Goal: Transaction & Acquisition: Obtain resource

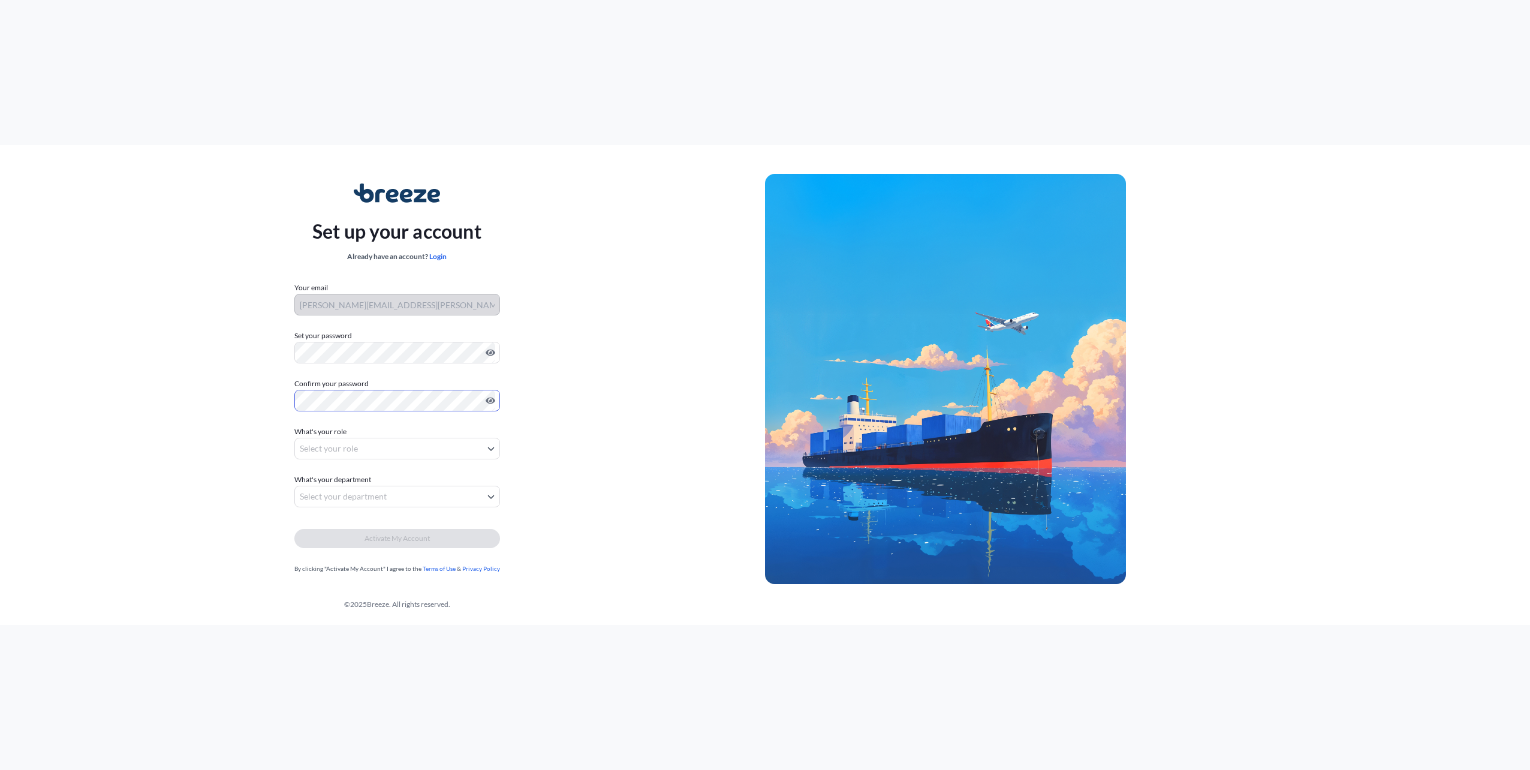
click at [330, 456] on body "Set up your account Already have an account? Login Your email bailey.blair@qual…" at bounding box center [765, 385] width 1530 height 770
click at [351, 526] on div "Agent/Operative" at bounding box center [397, 523] width 193 height 22
select select "agent/operative"
click at [345, 451] on body "Set up your account Already have an account? Login Your email bailey.blair@qual…" at bounding box center [765, 385] width 1530 height 770
click at [337, 497] on body "Set up your account Already have an account? Login Your email bailey.blair@qual…" at bounding box center [765, 385] width 1530 height 770
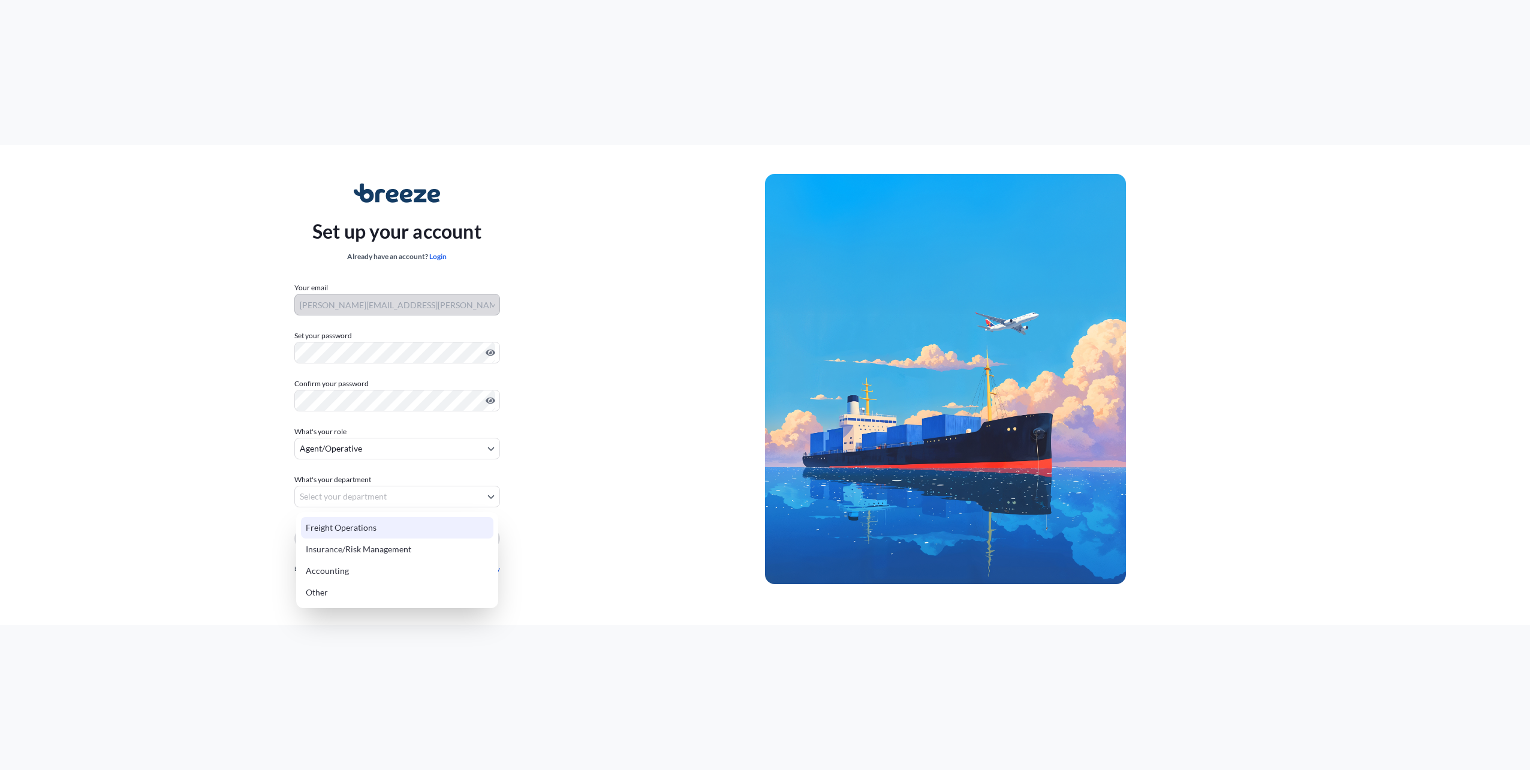
click at [337, 525] on div "Freight Operations" at bounding box center [397, 528] width 193 height 22
select select "freight operations"
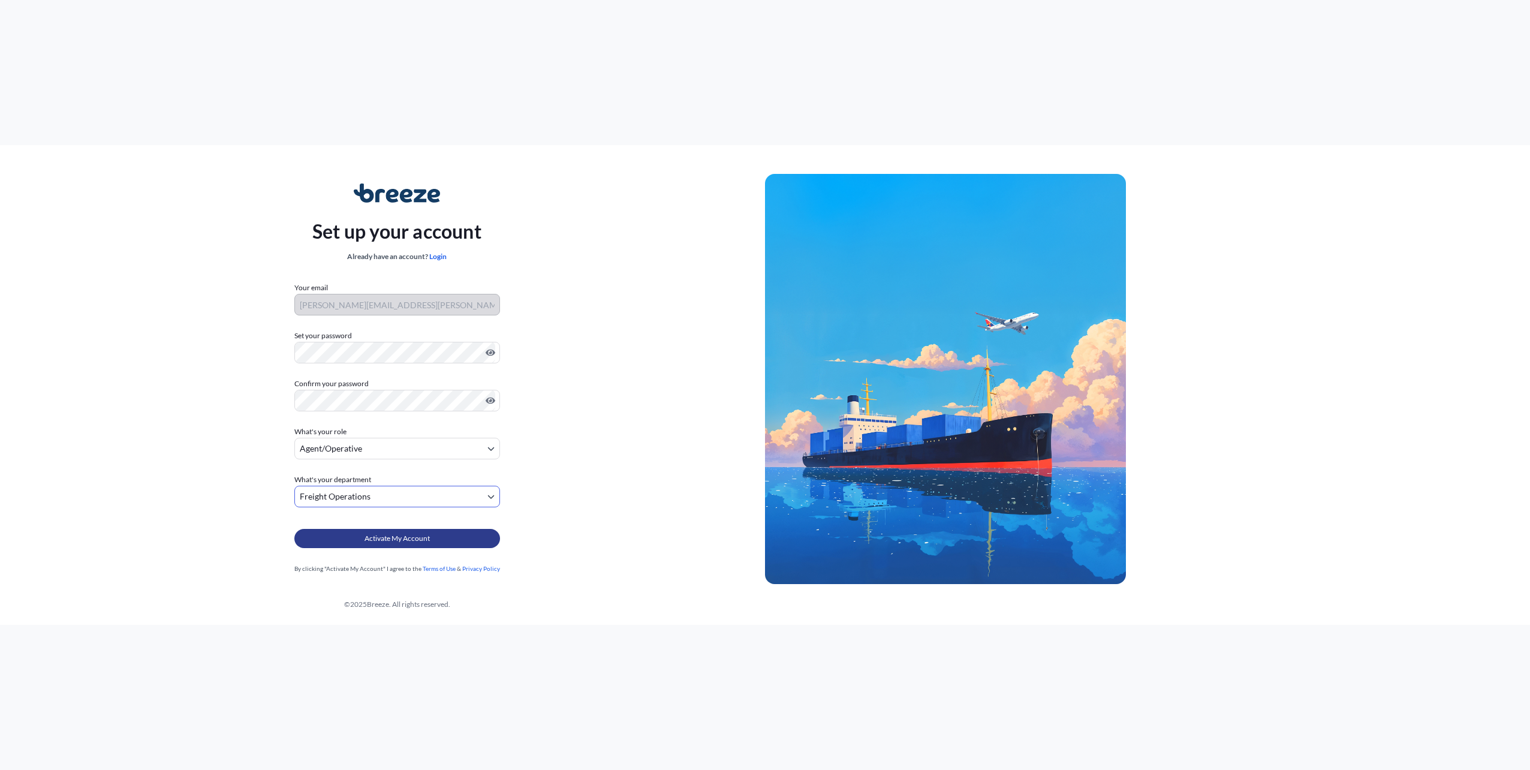
click at [422, 539] on span "Activate My Account" at bounding box center [397, 539] width 65 height 12
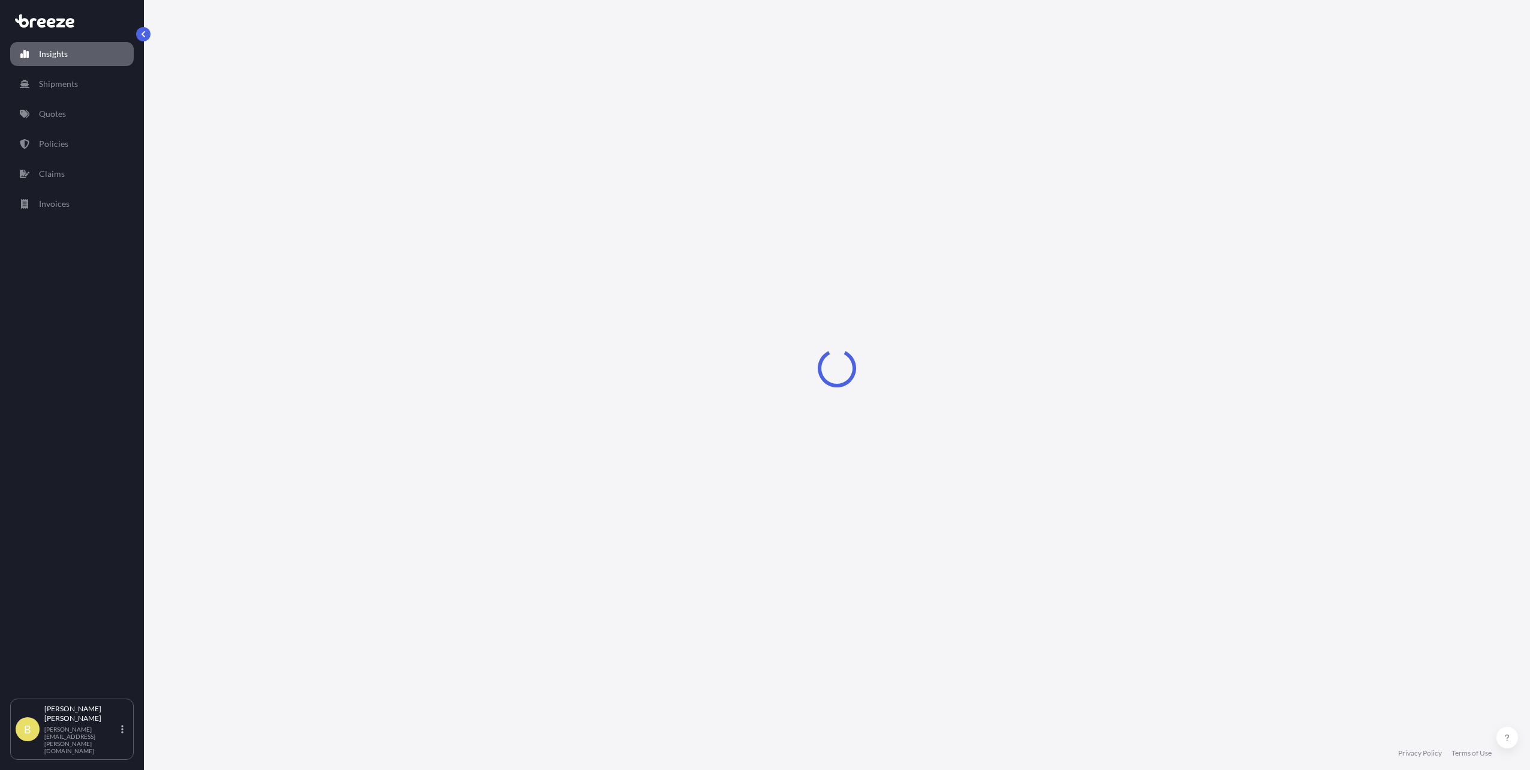
select select "2025"
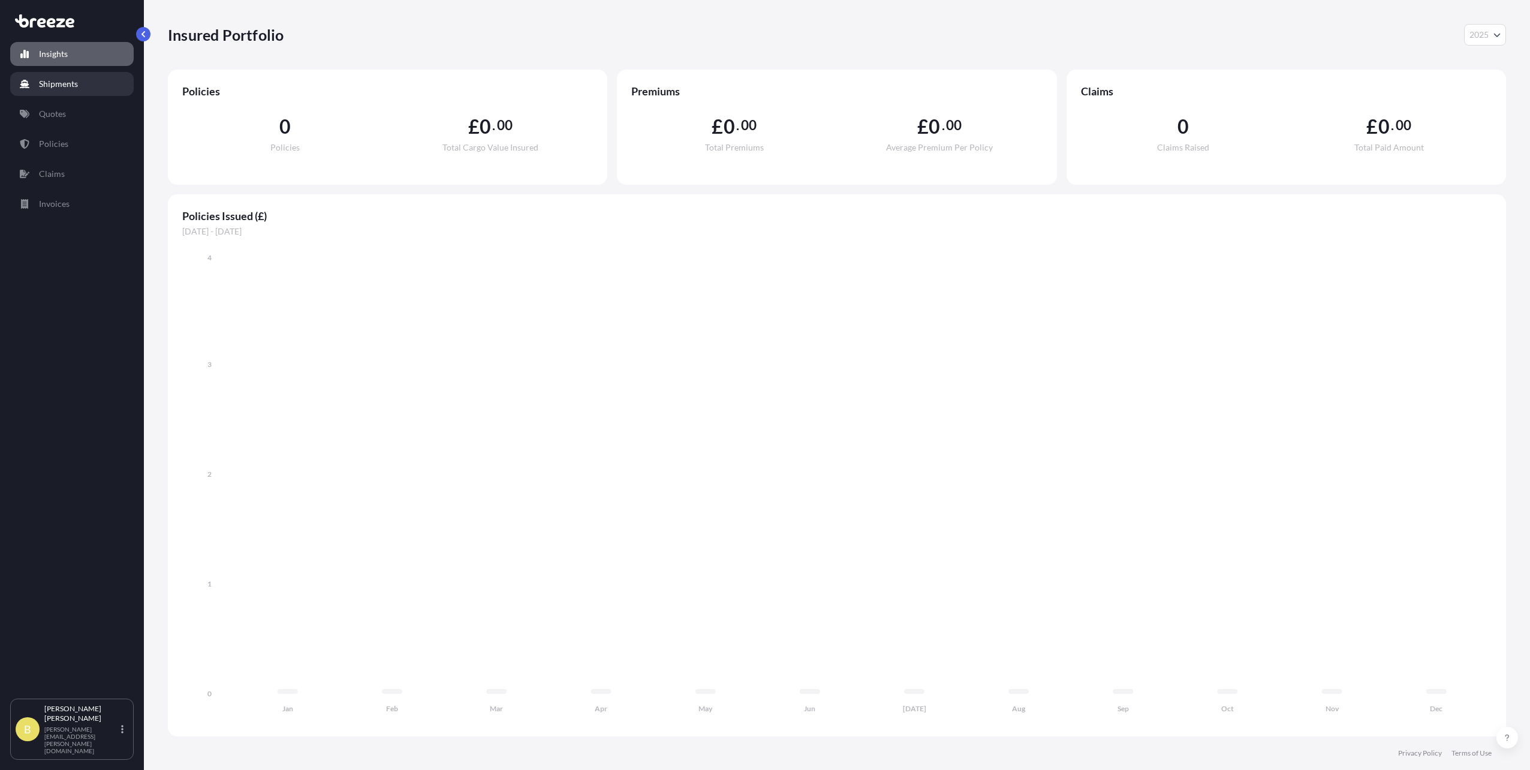
click at [68, 82] on p "Shipments" at bounding box center [58, 84] width 39 height 12
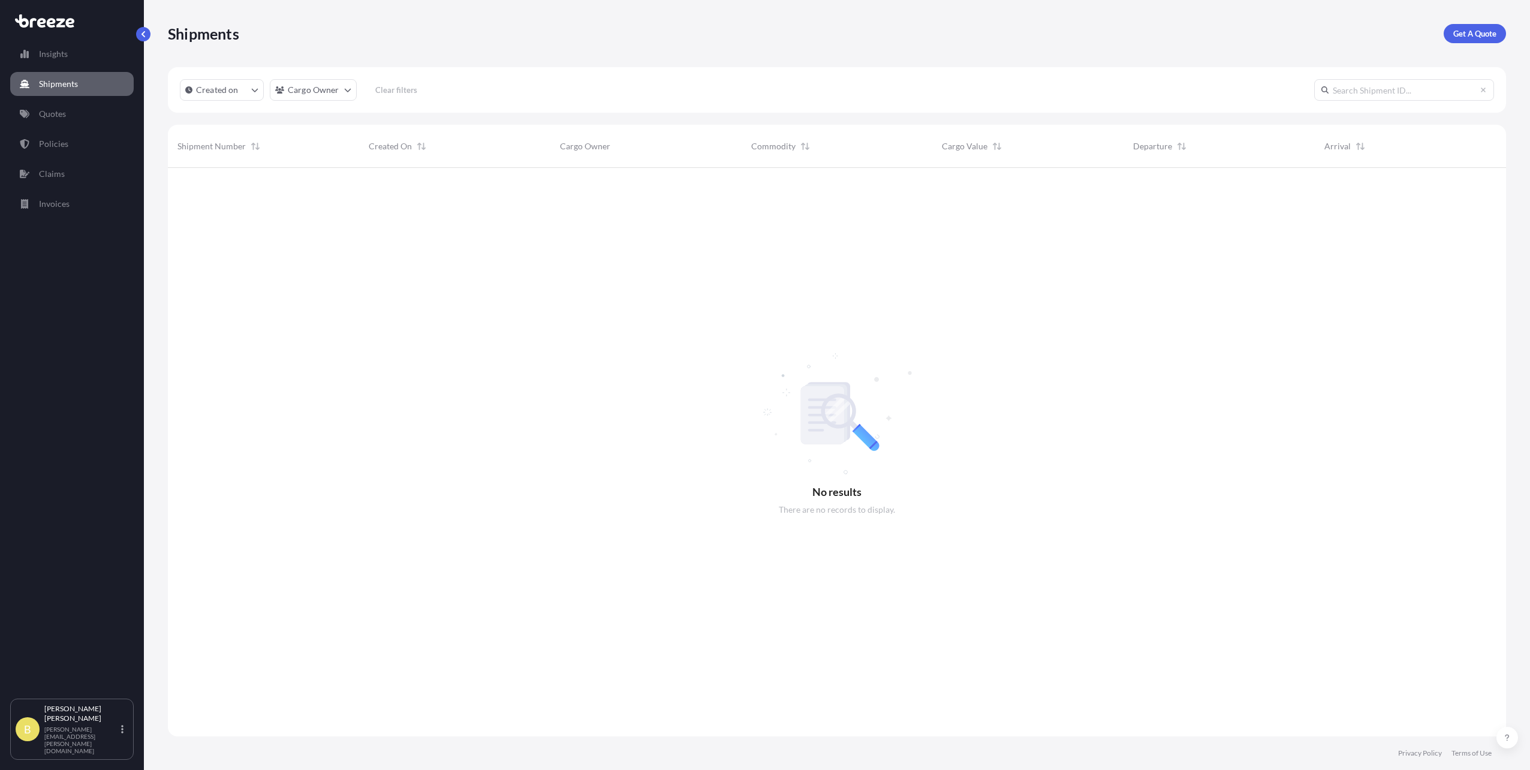
scroll to position [603, 1330]
click at [40, 116] on p "Quotes" at bounding box center [52, 114] width 27 height 12
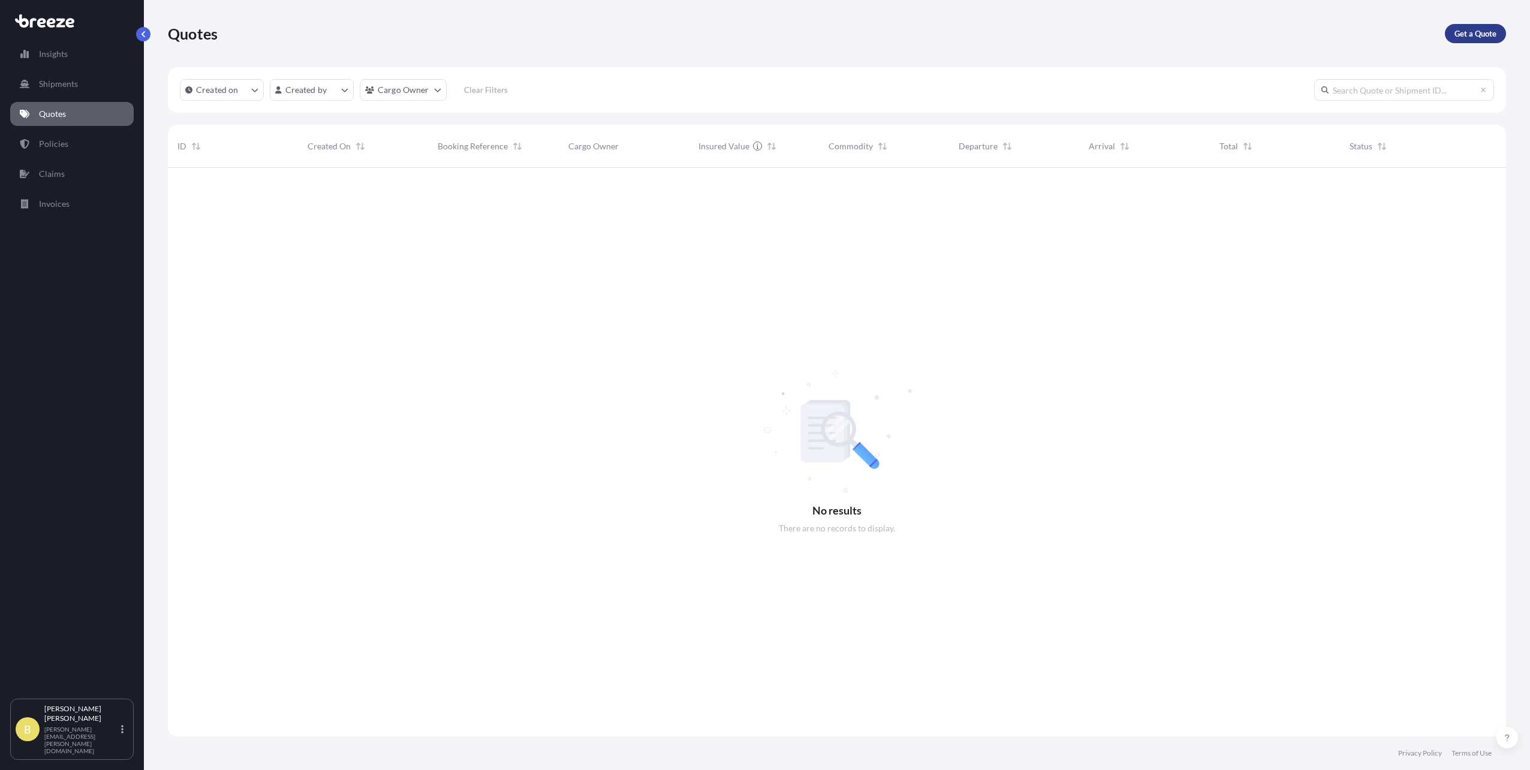
click at [1466, 34] on p "Get a Quote" at bounding box center [1476, 34] width 42 height 12
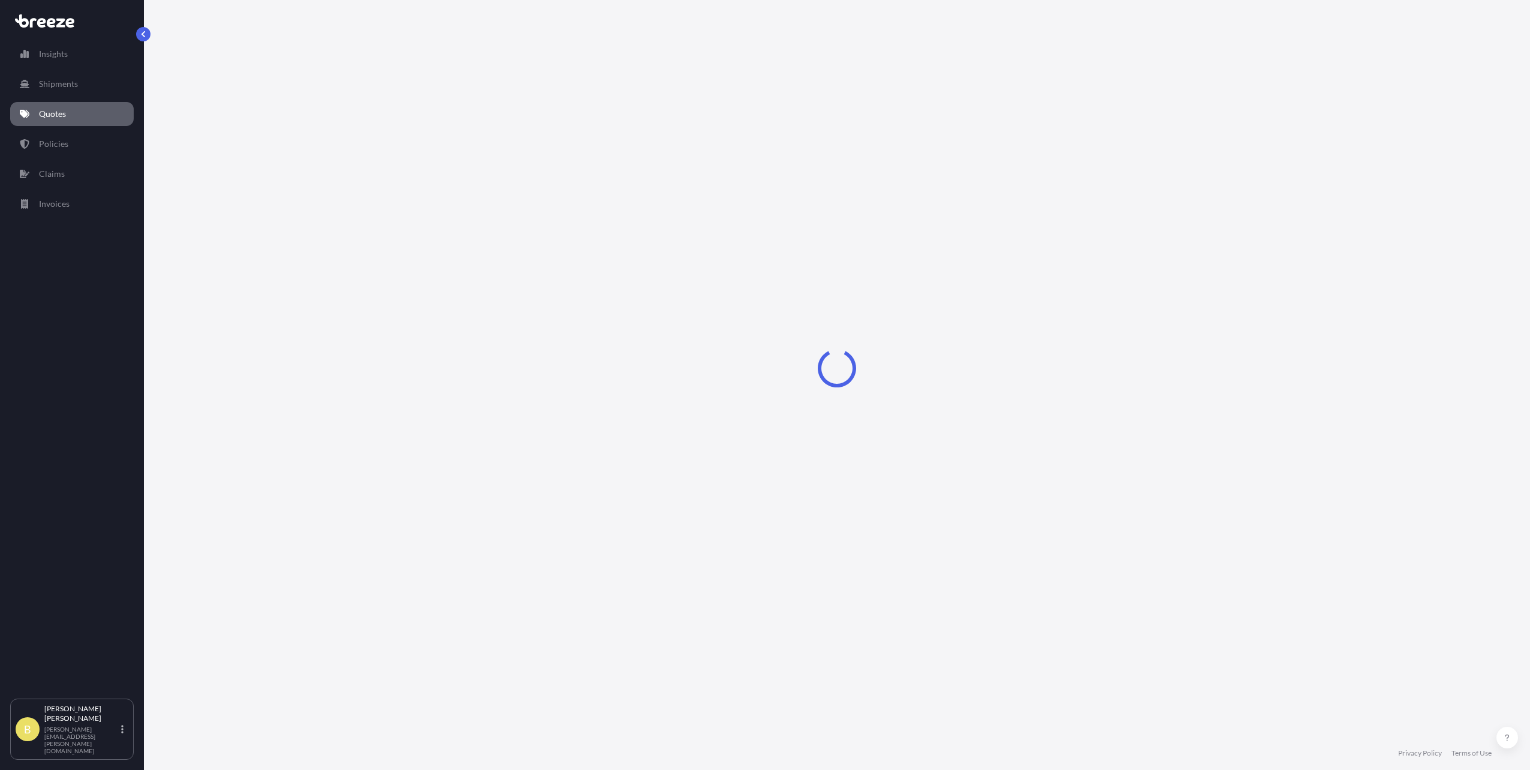
select select "Road"
select select "Sea"
select select "1"
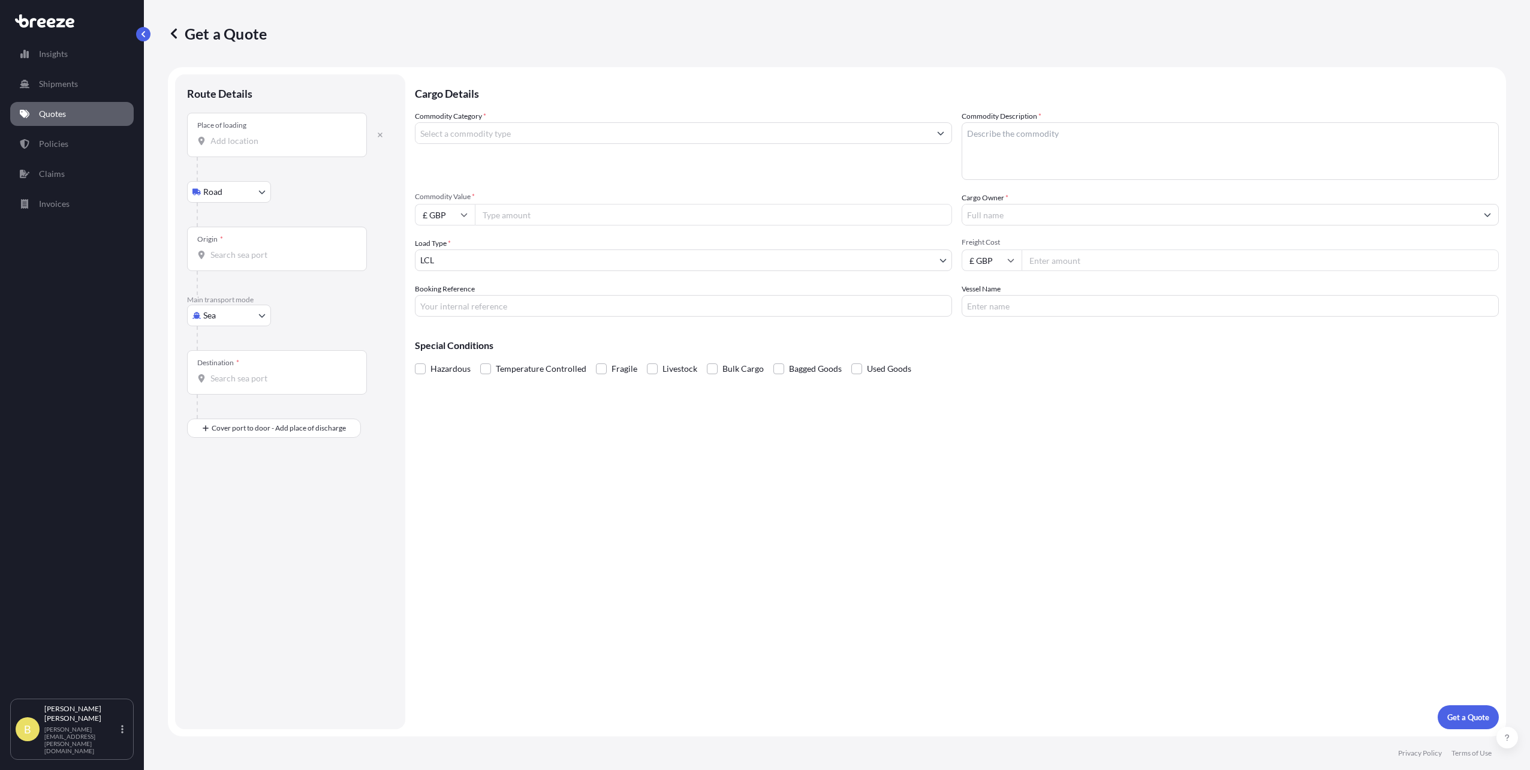
click at [239, 140] on input "Place of loading" at bounding box center [281, 141] width 142 height 12
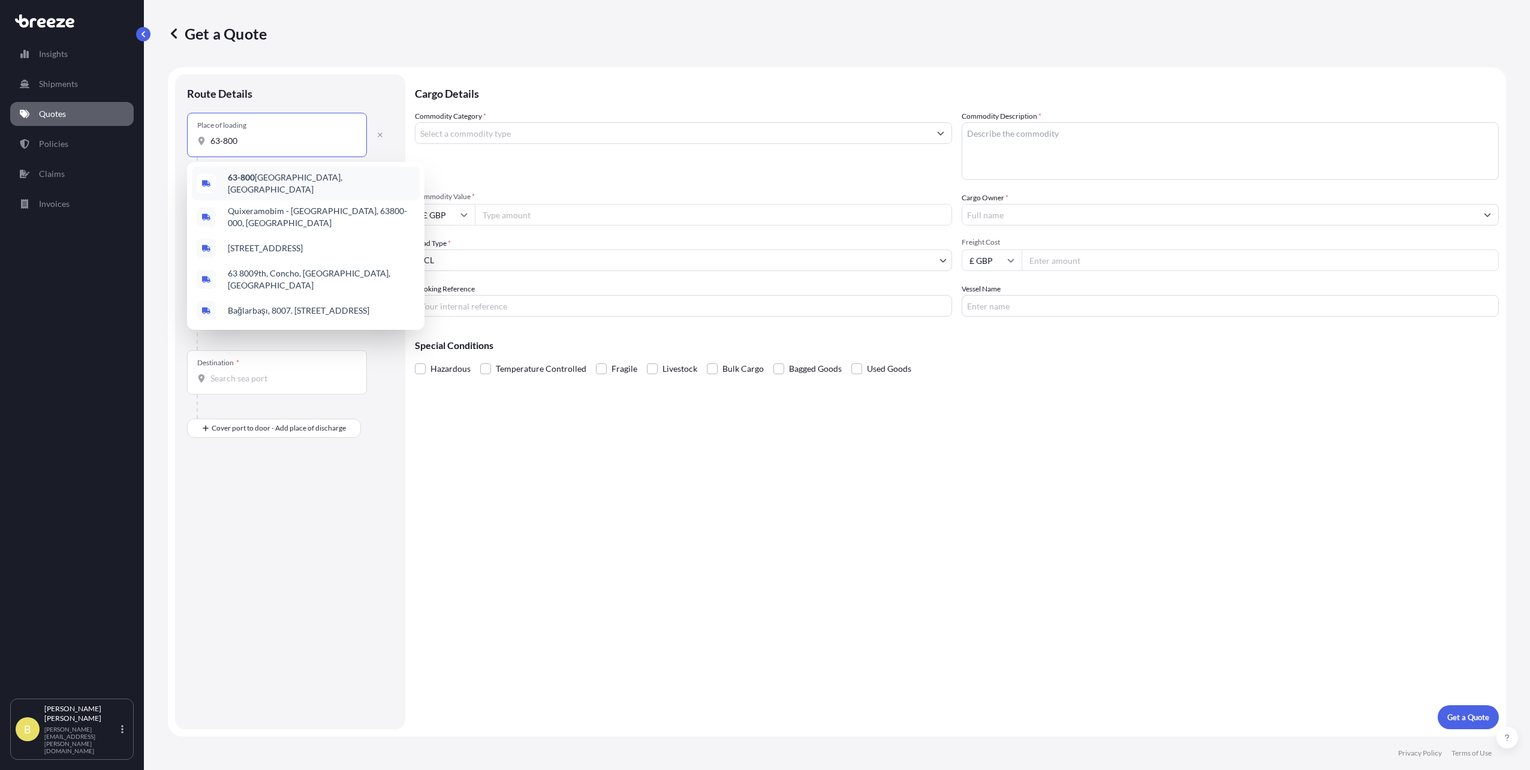
click at [262, 180] on span "63-800 [GEOGRAPHIC_DATA], [GEOGRAPHIC_DATA]" at bounding box center [321, 184] width 187 height 24
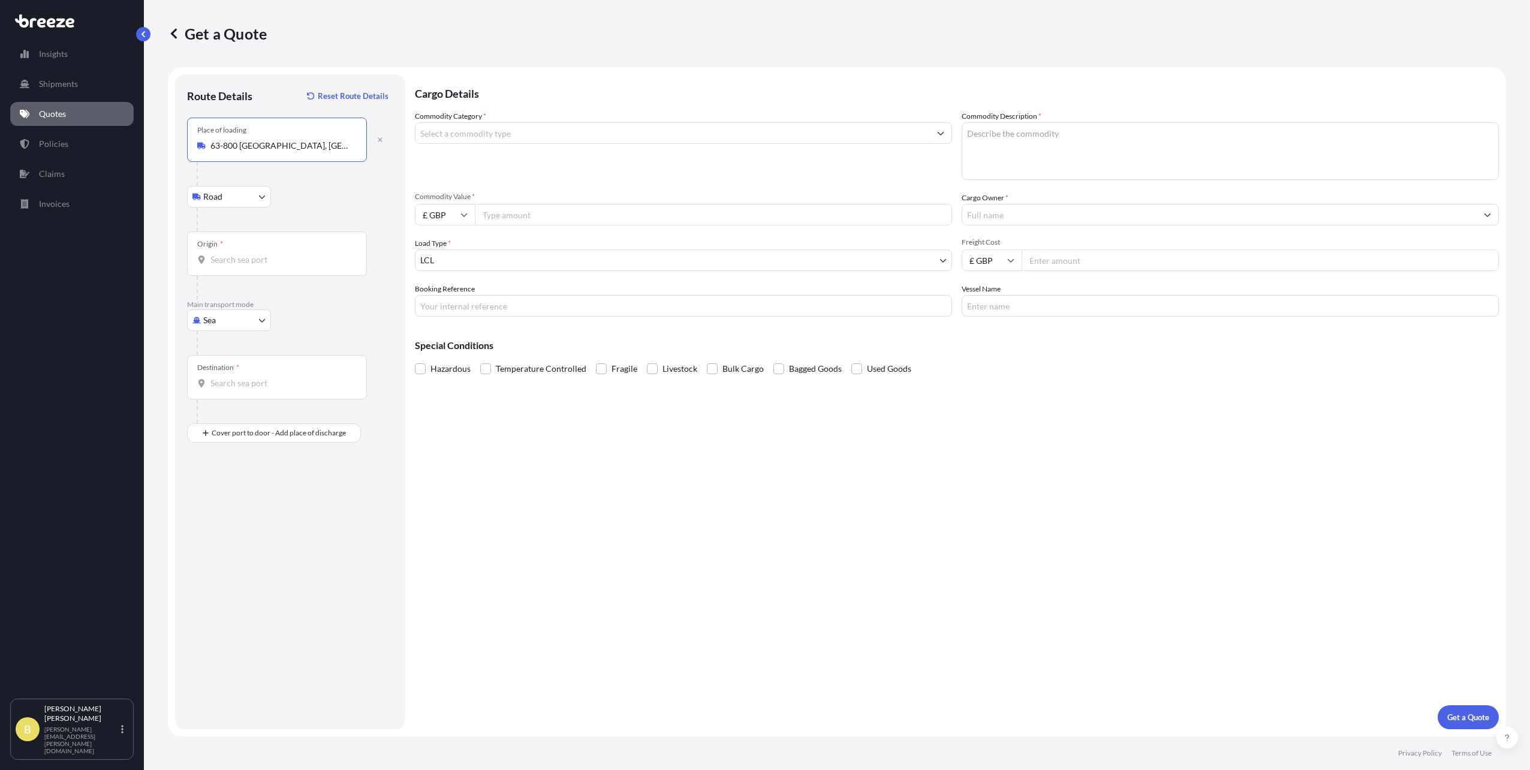
type input "63-800 [GEOGRAPHIC_DATA], [GEOGRAPHIC_DATA]"
click at [255, 258] on input "Origin *" at bounding box center [281, 260] width 142 height 12
click at [297, 190] on div "Road Road Rail" at bounding box center [290, 197] width 206 height 22
click at [251, 322] on body "Insights Shipments Quotes Policies Claims Invoices B [PERSON_NAME] Blair [EMAIL…" at bounding box center [765, 385] width 1530 height 770
click at [232, 395] on div "Road" at bounding box center [229, 395] width 74 height 22
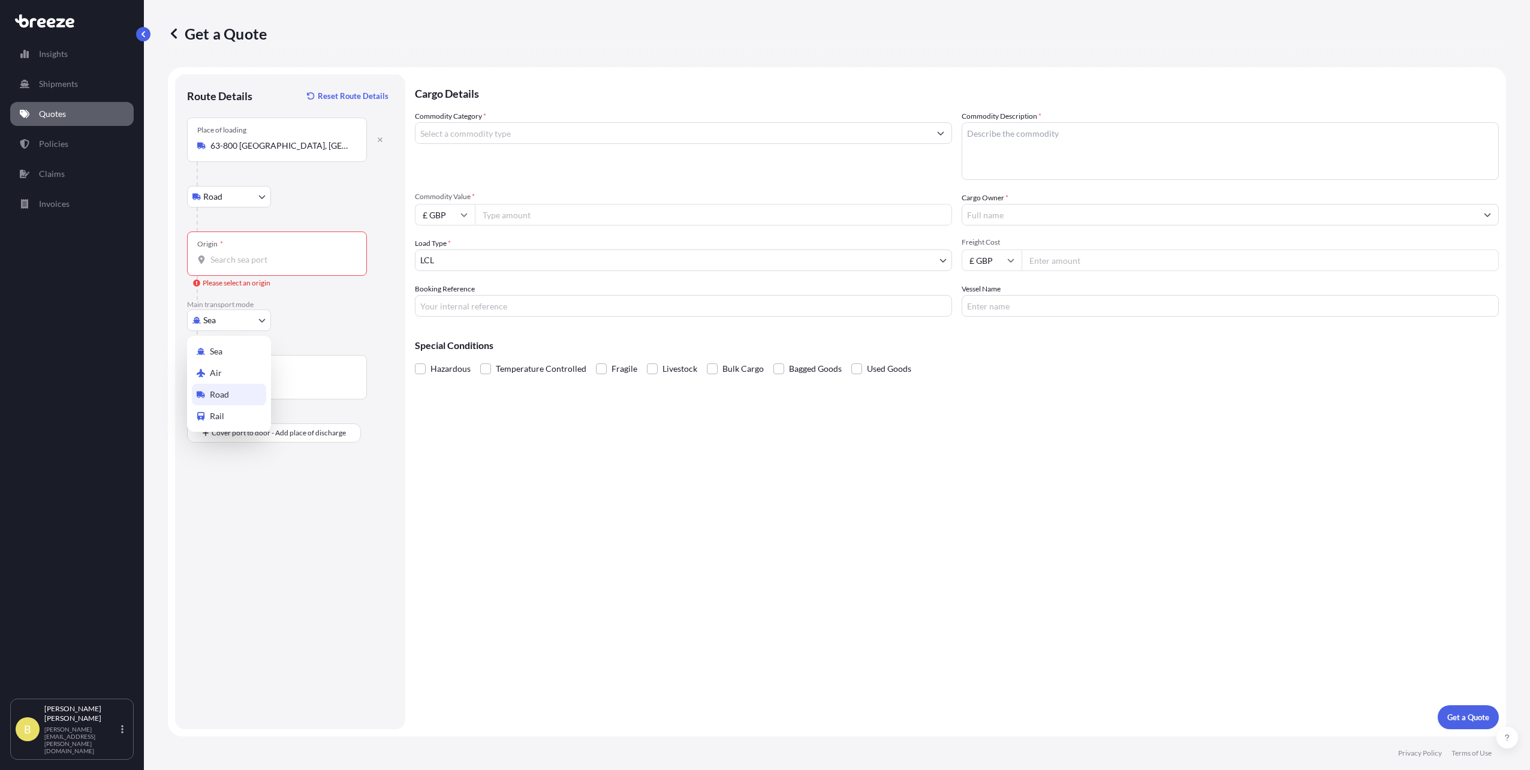
select select "Road"
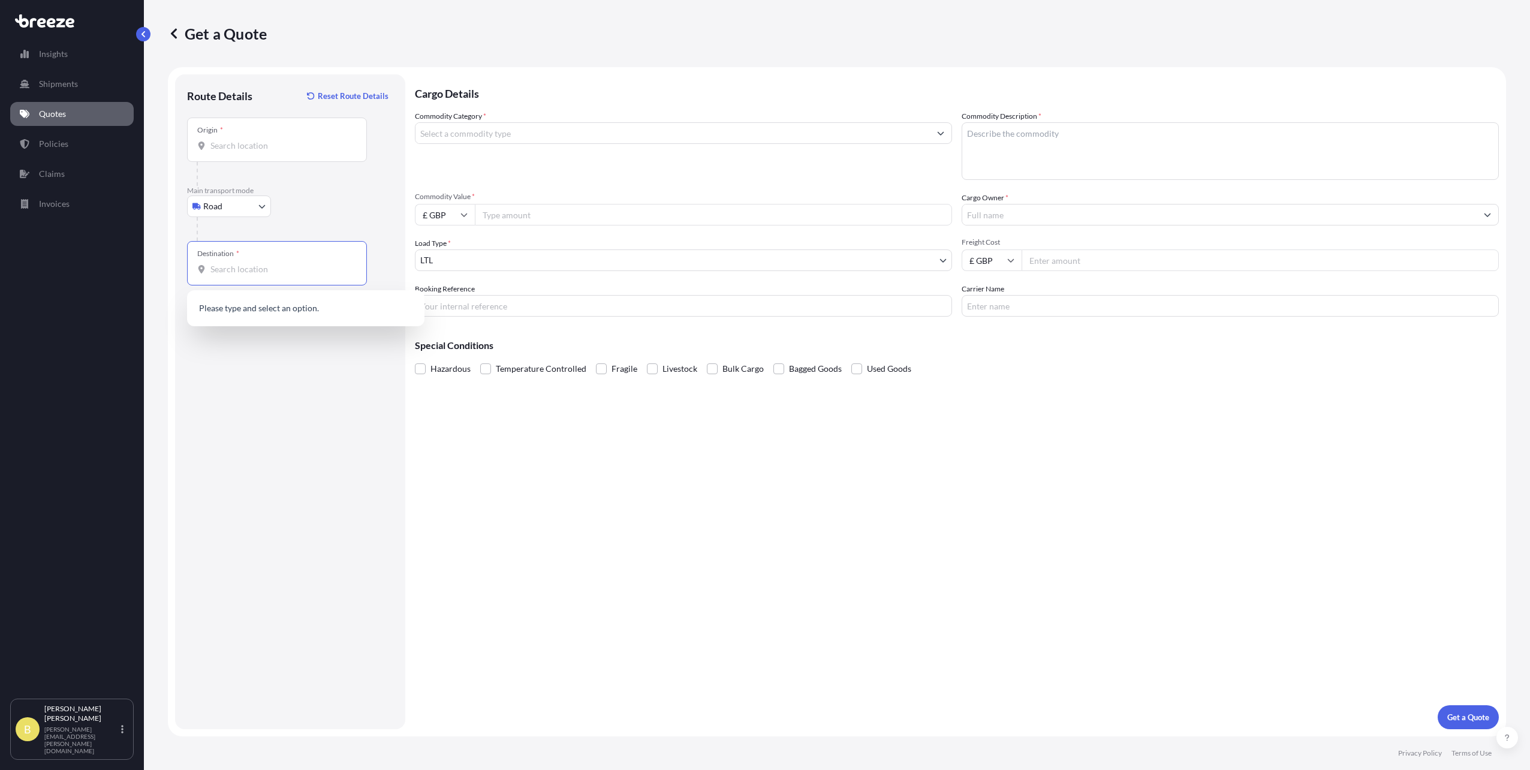
click at [264, 274] on input "Destination *" at bounding box center [281, 269] width 142 height 12
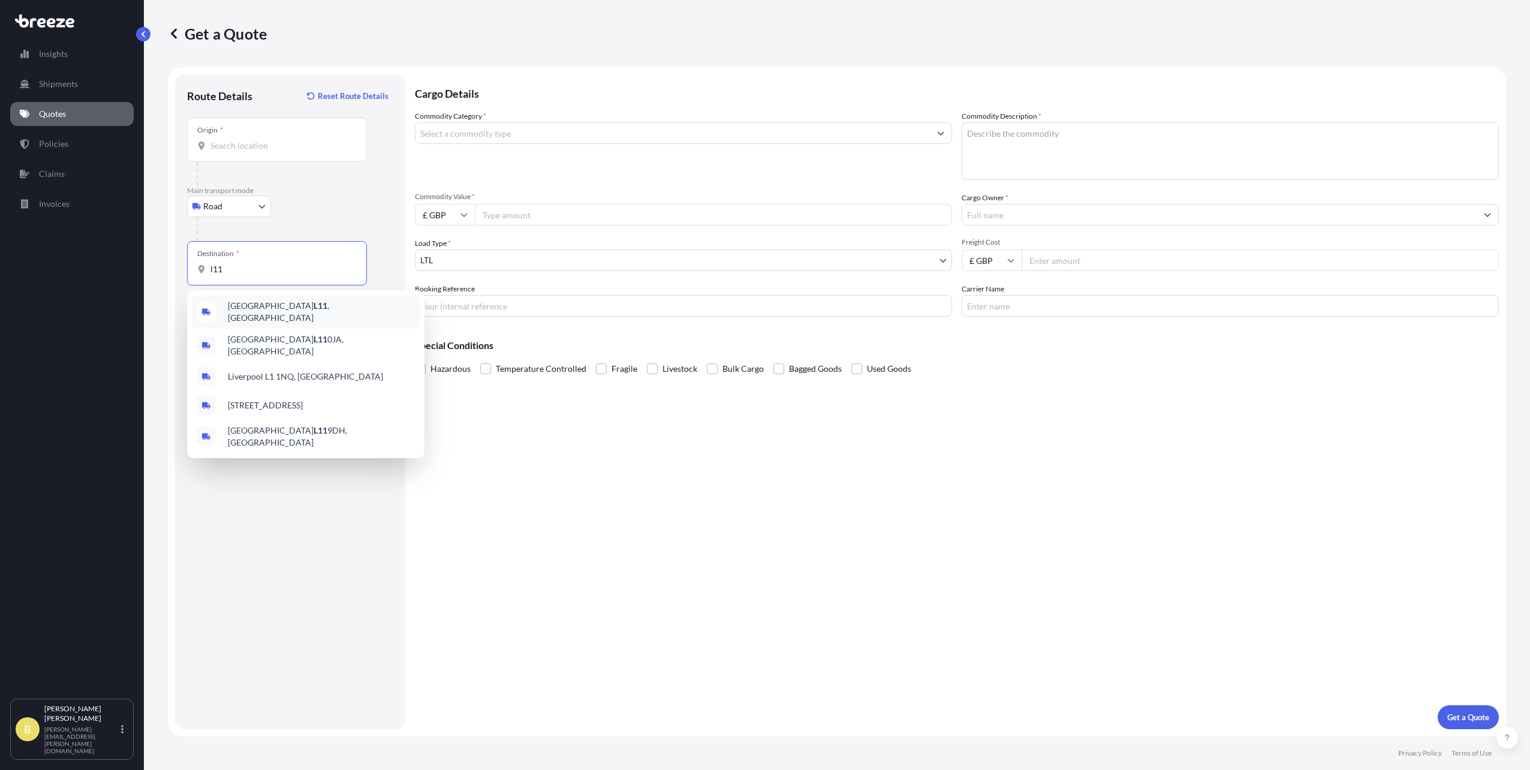
click at [257, 305] on span "Liverpool L11 , [GEOGRAPHIC_DATA]" at bounding box center [321, 312] width 187 height 24
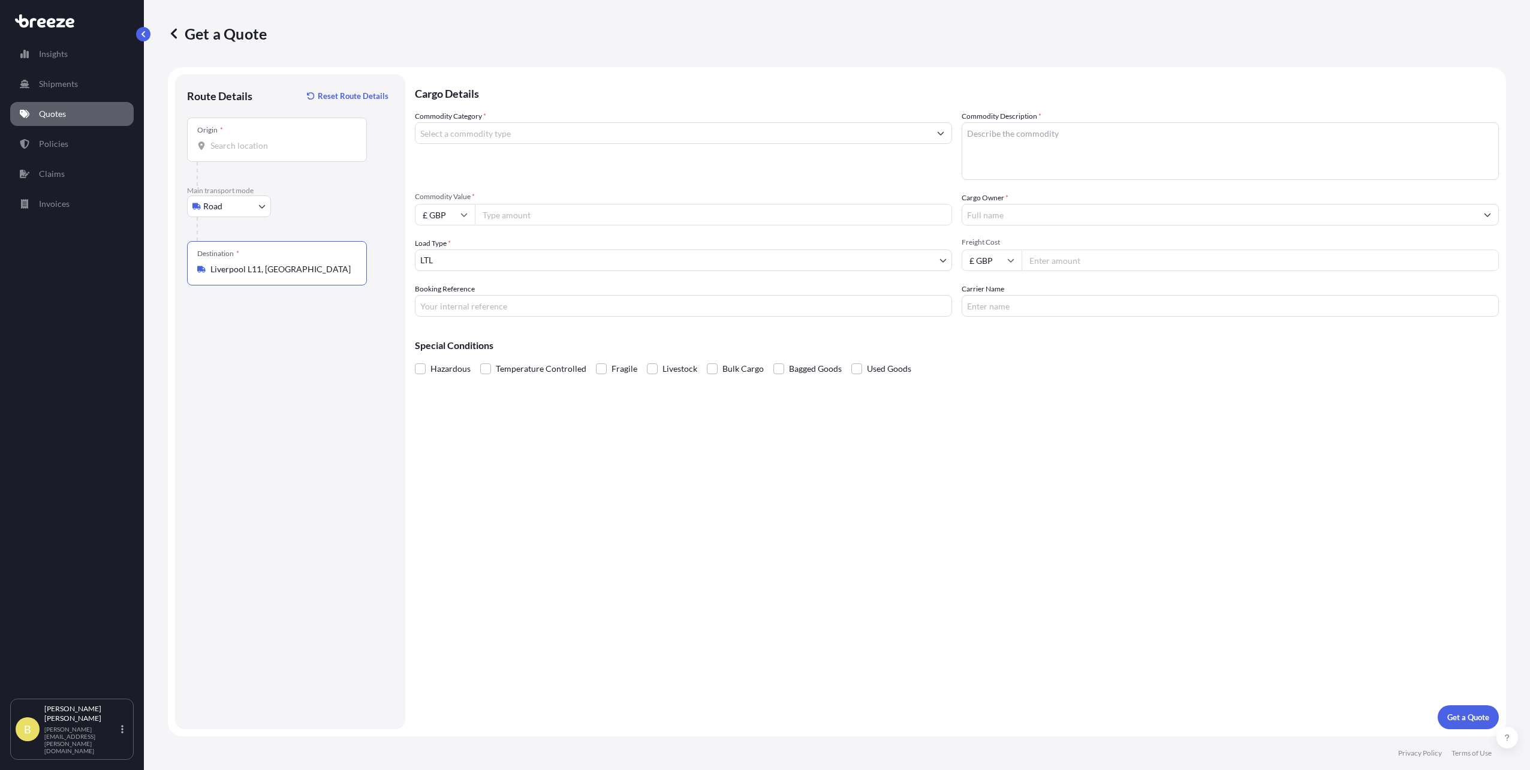
type input "Liverpool L11, [GEOGRAPHIC_DATA]"
click at [462, 263] on body "0 options available. 5 options available. Insights Shipments Quotes Policies Cl…" at bounding box center [765, 385] width 1530 height 770
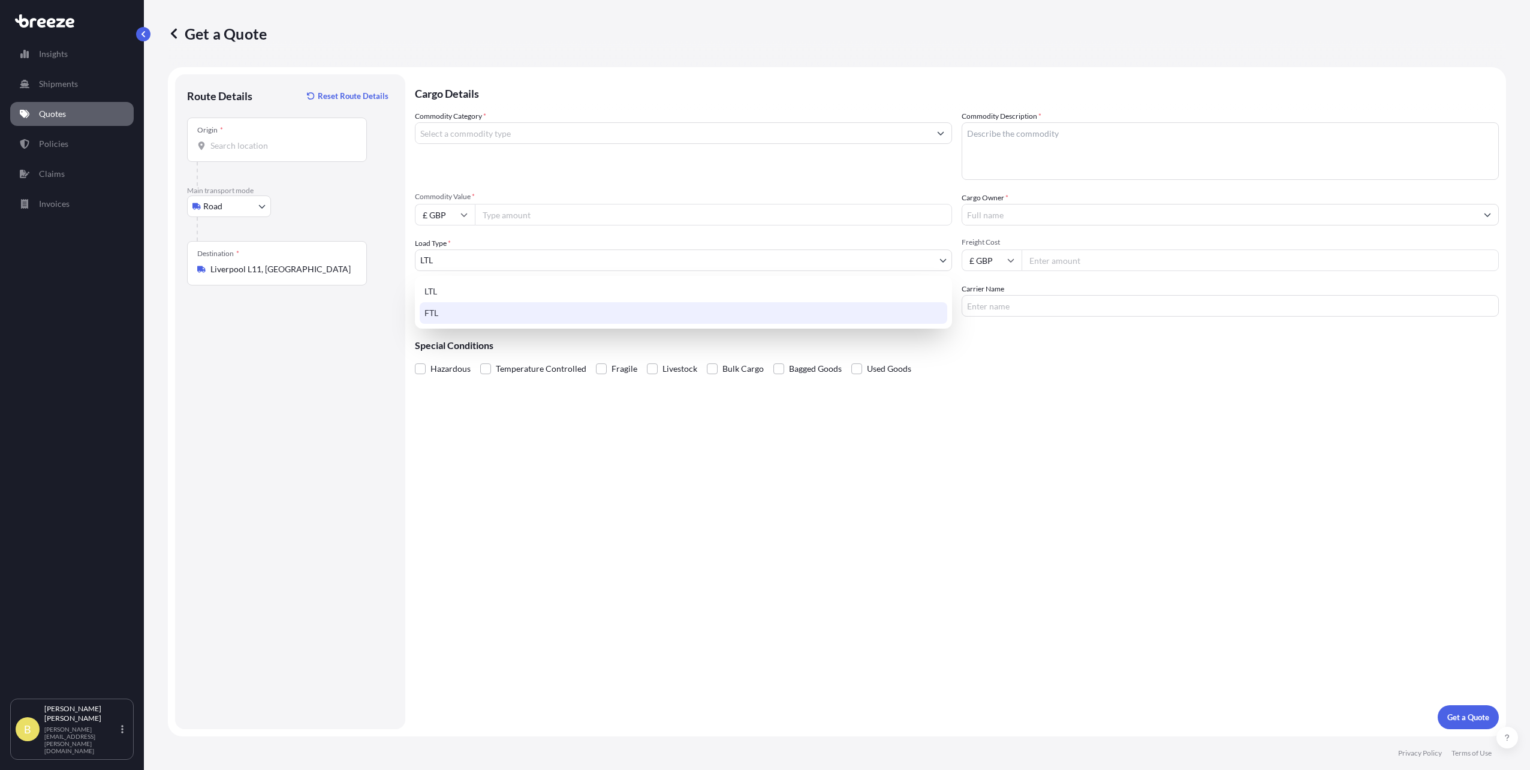
click at [459, 308] on div "FTL" at bounding box center [684, 313] width 528 height 22
select select "2"
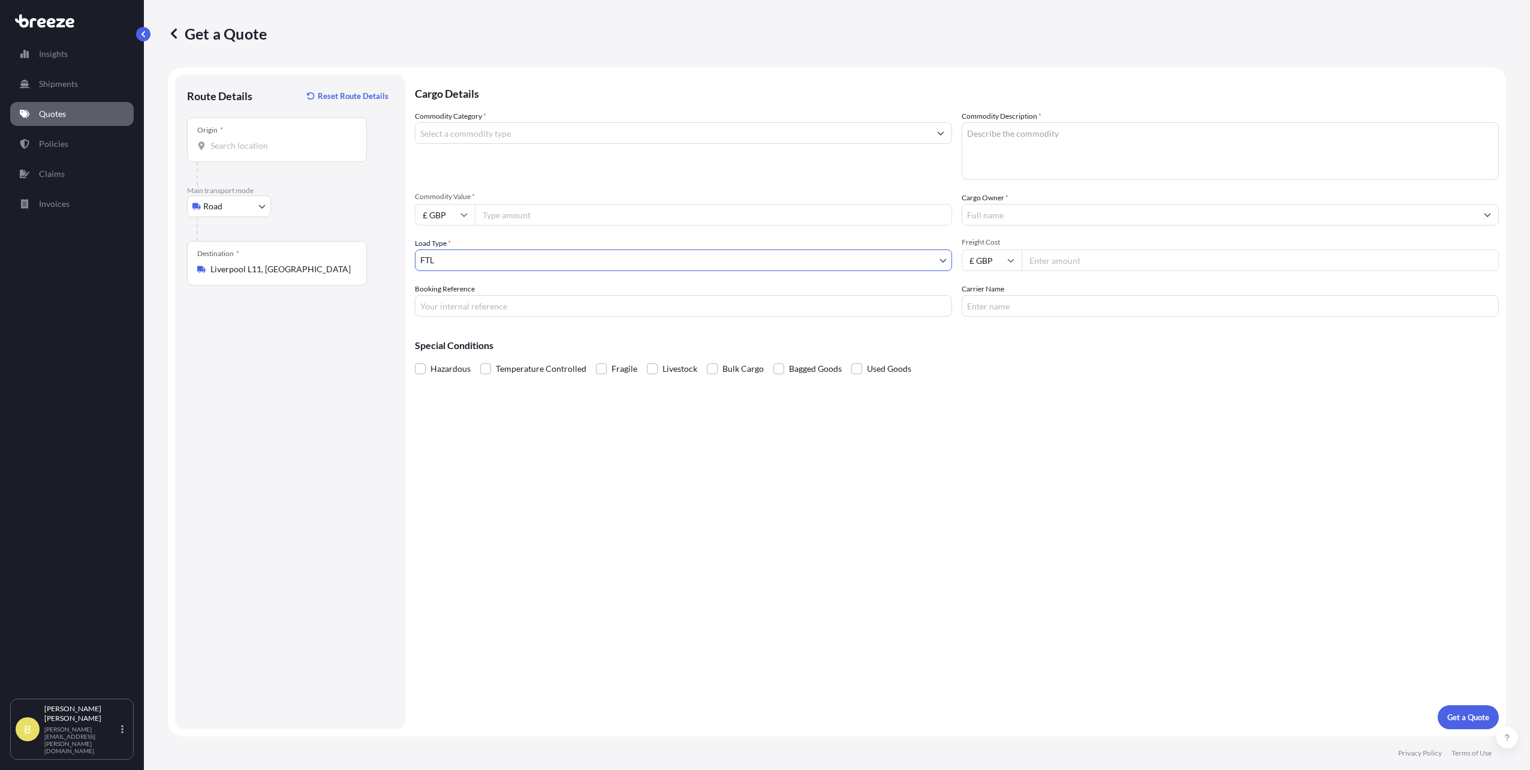
click at [521, 213] on input "Commodity Value *" at bounding box center [713, 215] width 477 height 22
type input "20000"
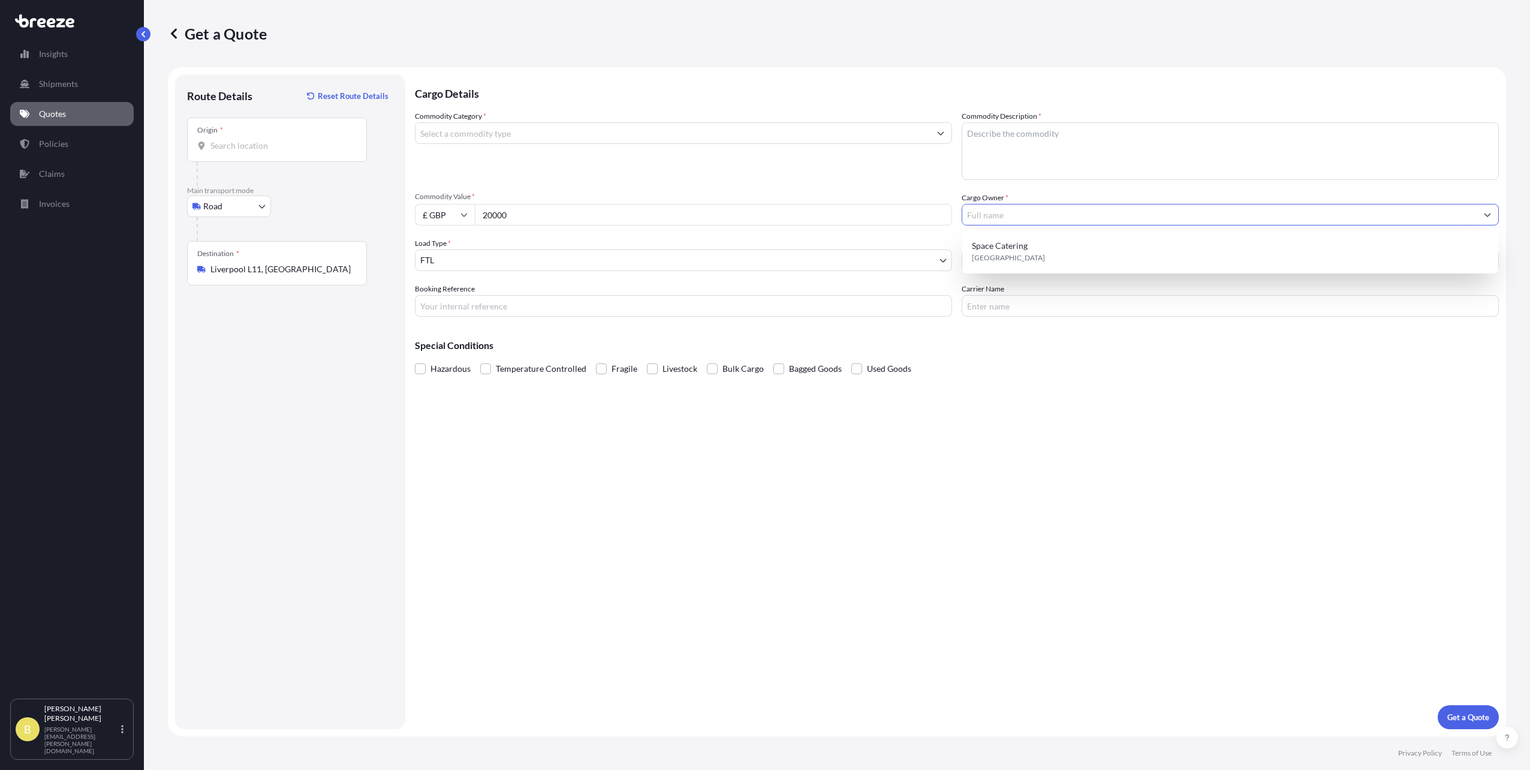
click at [993, 218] on input "Cargo Owner *" at bounding box center [1220, 215] width 515 height 22
type input "NVP"
click at [997, 149] on textarea "Commodity Description *" at bounding box center [1230, 151] width 537 height 58
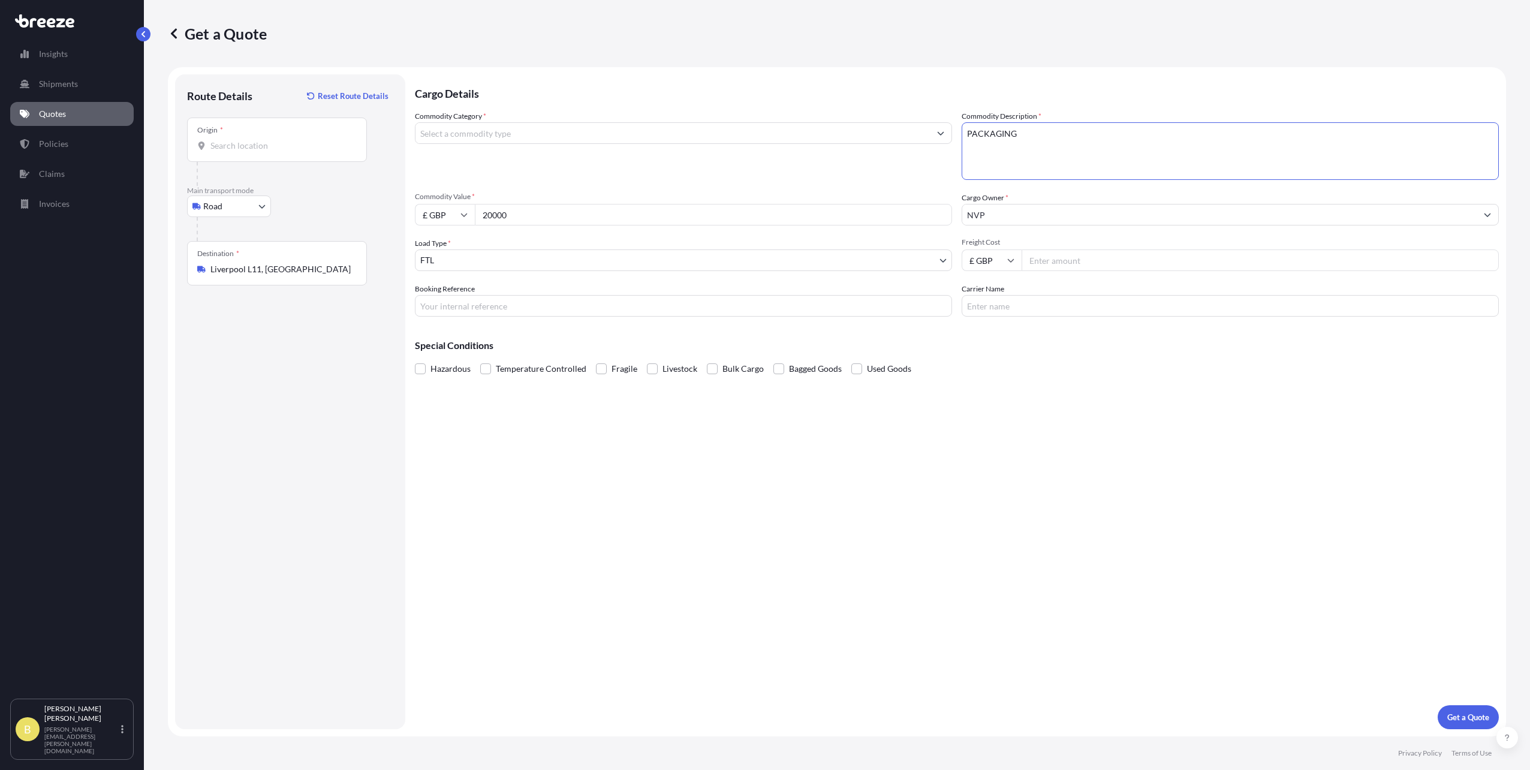
type textarea "PACKAGING"
click at [1041, 258] on input "Freight Cost" at bounding box center [1260, 260] width 477 height 22
click at [499, 130] on input "Commodity Category *" at bounding box center [673, 133] width 515 height 22
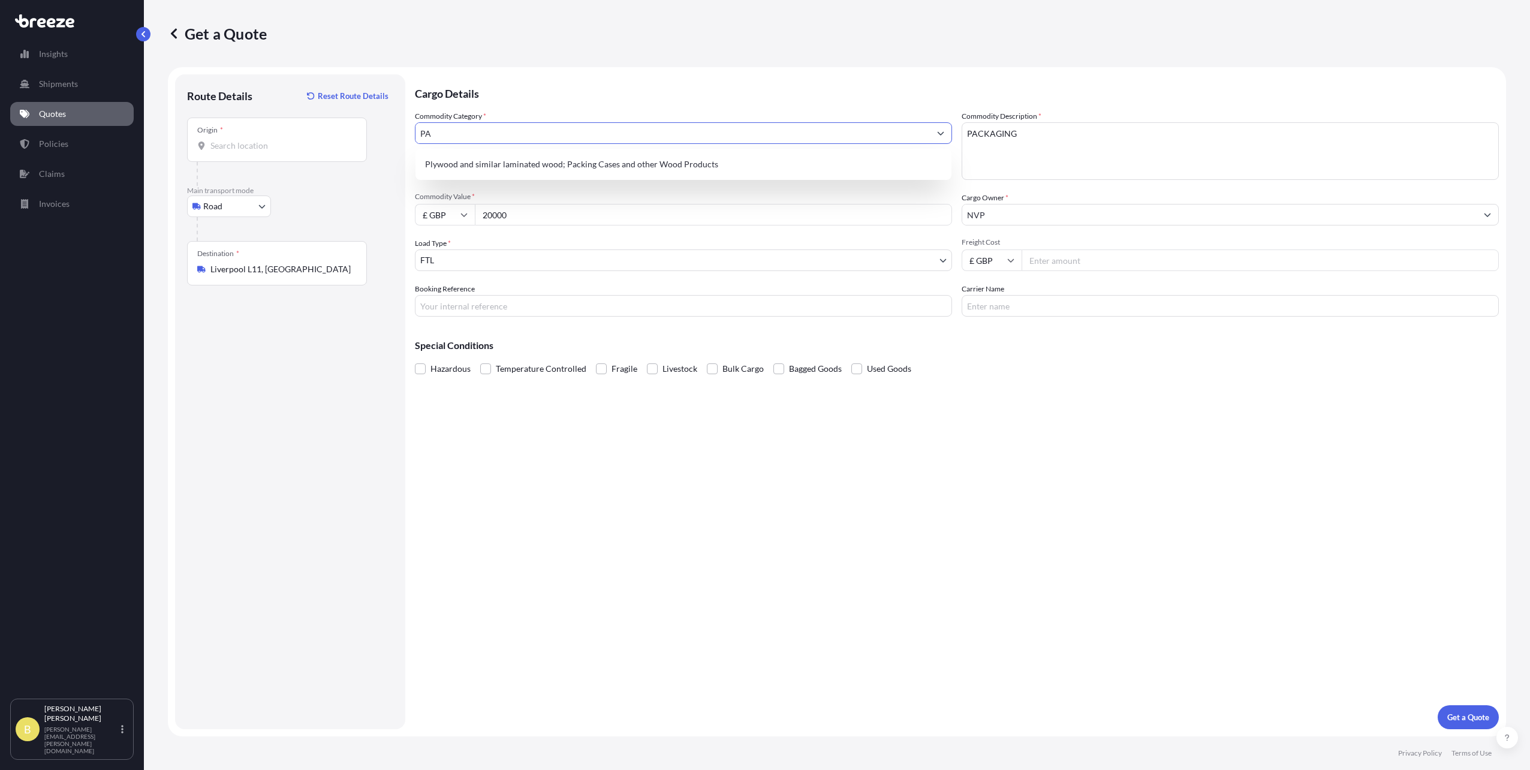
type input "P"
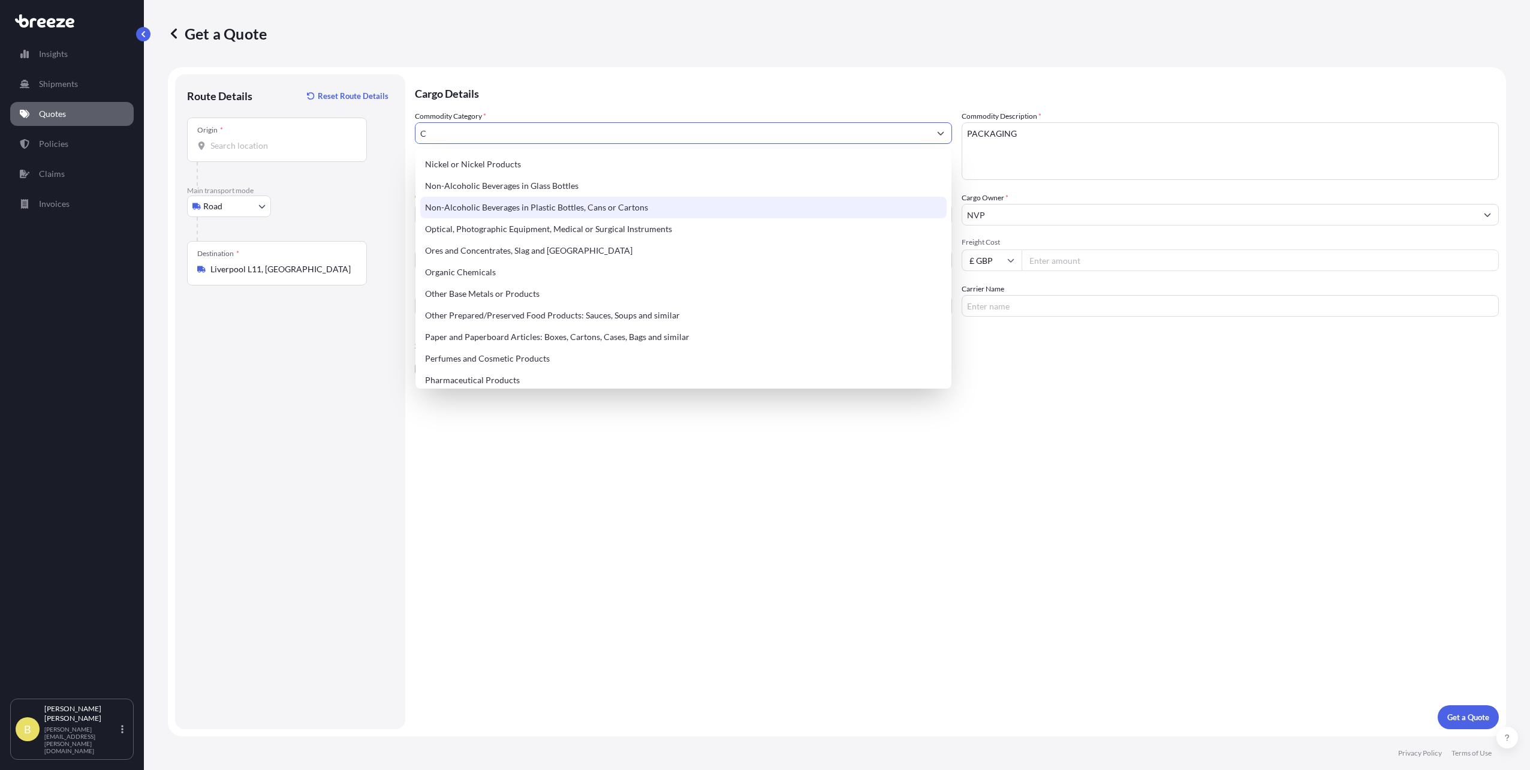
scroll to position [1379, 0]
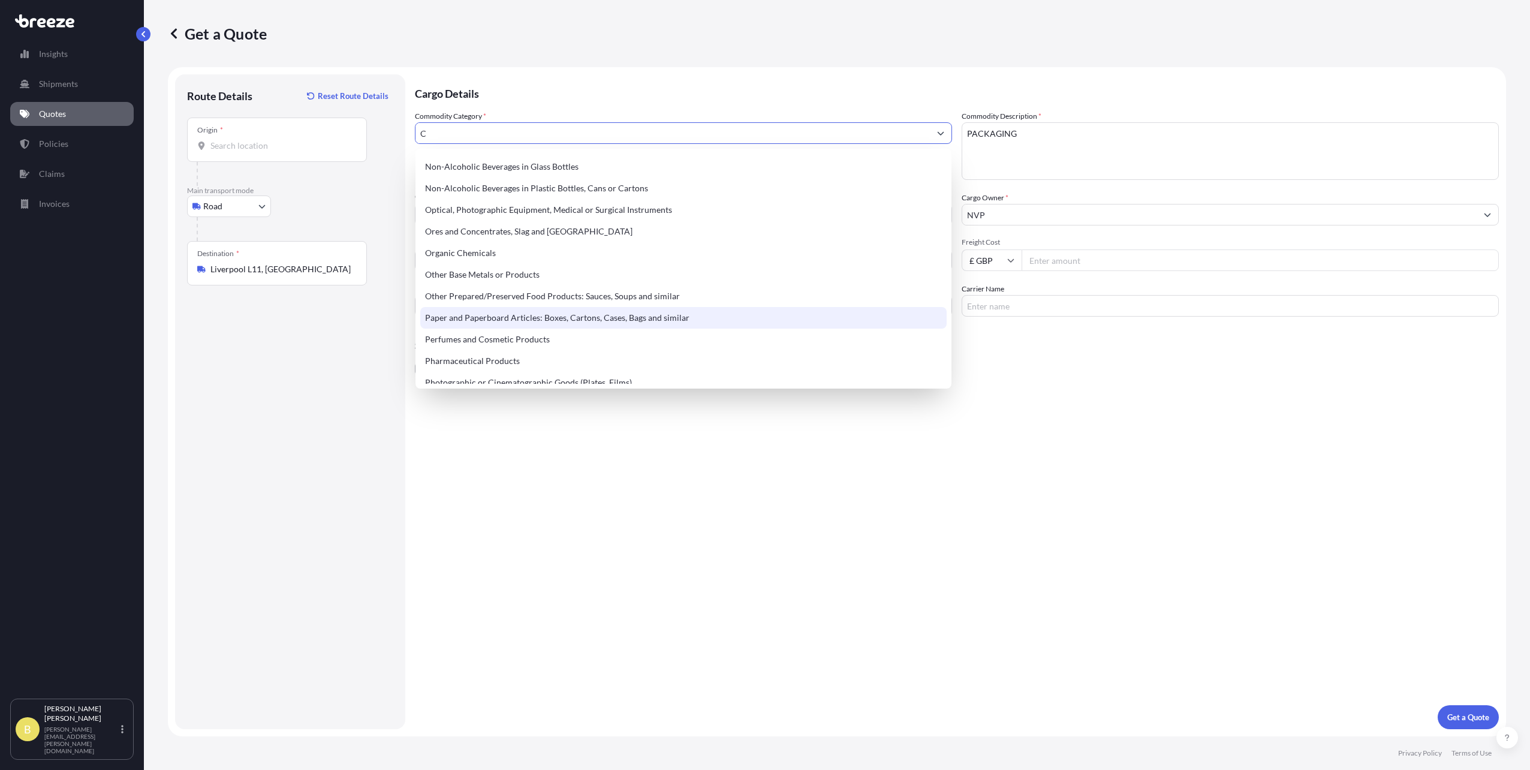
click at [496, 317] on div "Paper and Paperboard Articles: Boxes, Cartons, Cases, Bags and similar" at bounding box center [683, 318] width 527 height 22
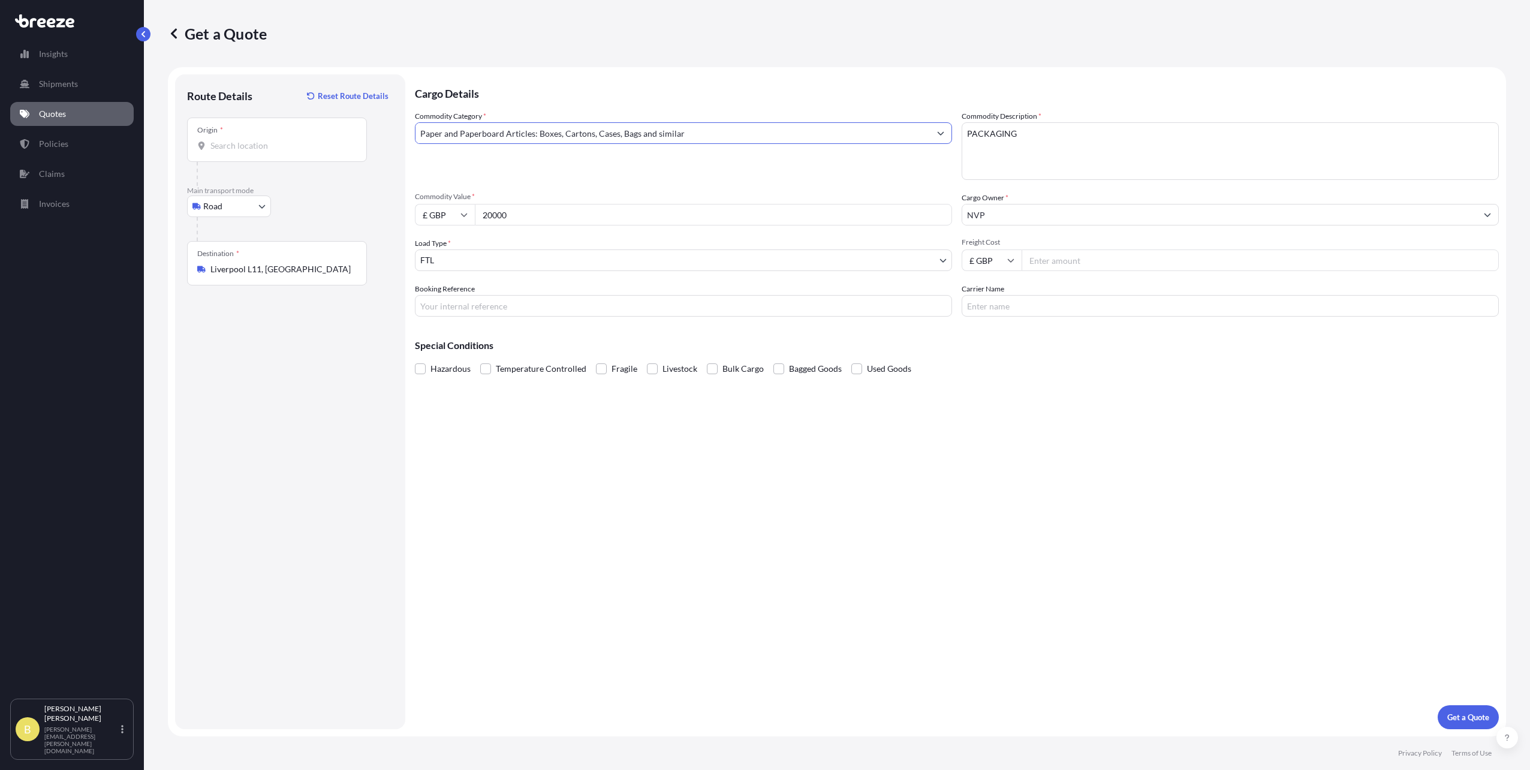
type input "Paper and Paperboard Articles: Boxes, Cartons, Cases, Bags and similar"
click at [1084, 255] on input "Freight Cost" at bounding box center [1260, 260] width 477 height 22
type input "3500"
click at [1203, 492] on div "Cargo Details Commodity Category * Paper and Paperboard Articles: Boxes, Carton…" at bounding box center [957, 401] width 1084 height 655
click at [1470, 715] on p "Get a Quote" at bounding box center [1469, 717] width 42 height 12
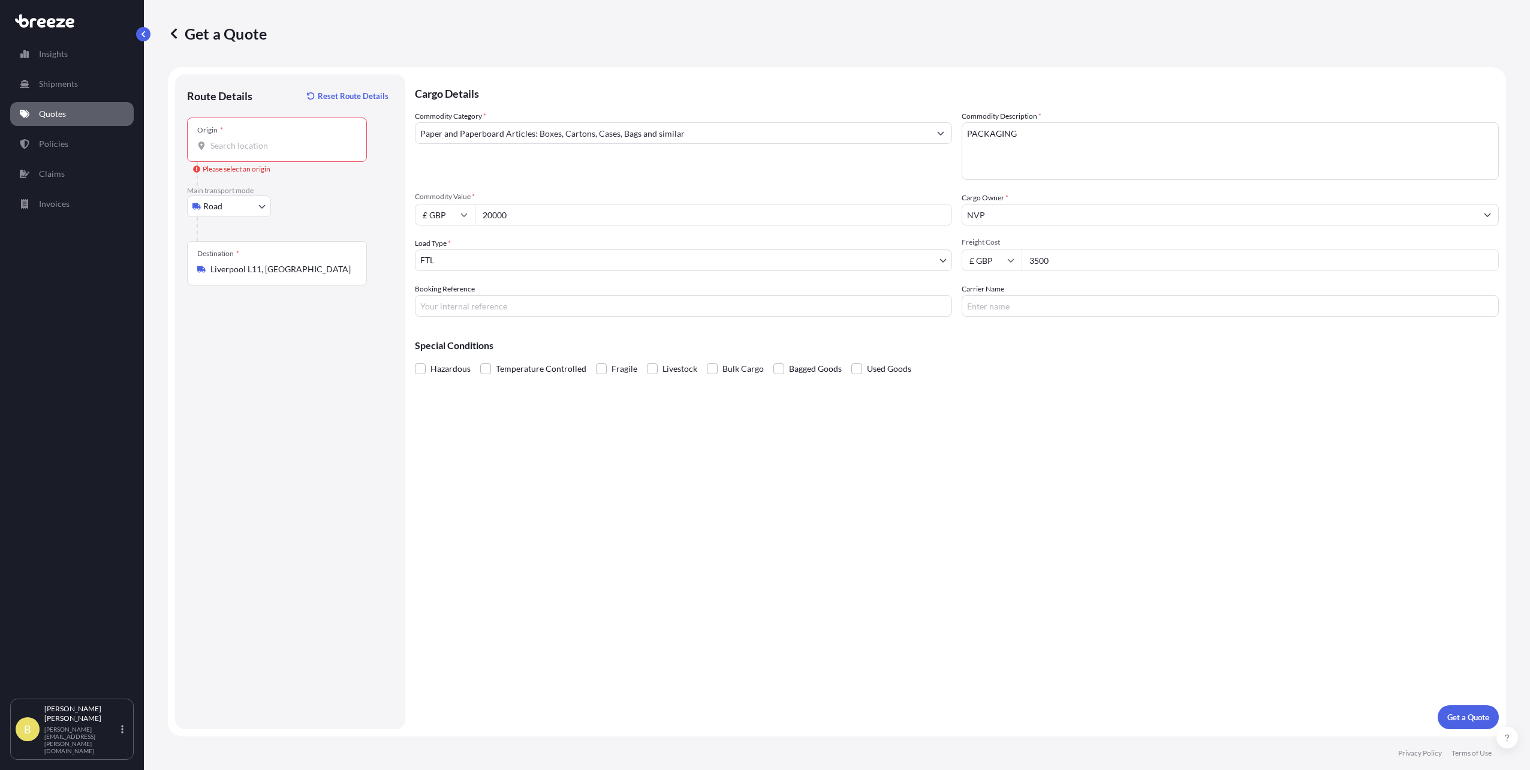
click at [239, 153] on div "Origin *" at bounding box center [277, 140] width 180 height 44
click at [239, 152] on input "Origin * Please select an origin" at bounding box center [281, 146] width 142 height 12
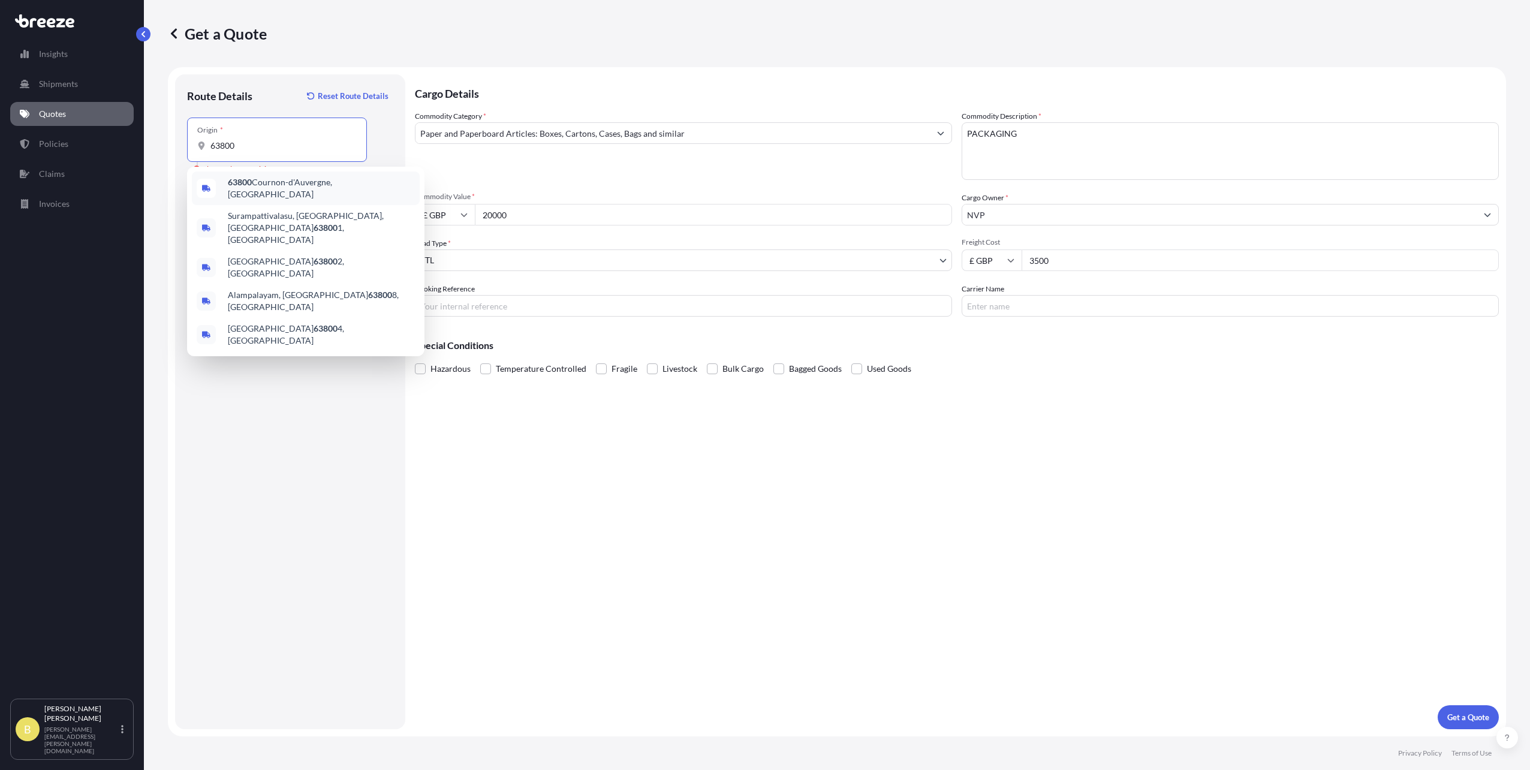
drag, startPoint x: 218, startPoint y: 145, endPoint x: 231, endPoint y: 175, distance: 32.8
click at [219, 146] on input "63800" at bounding box center [281, 146] width 142 height 12
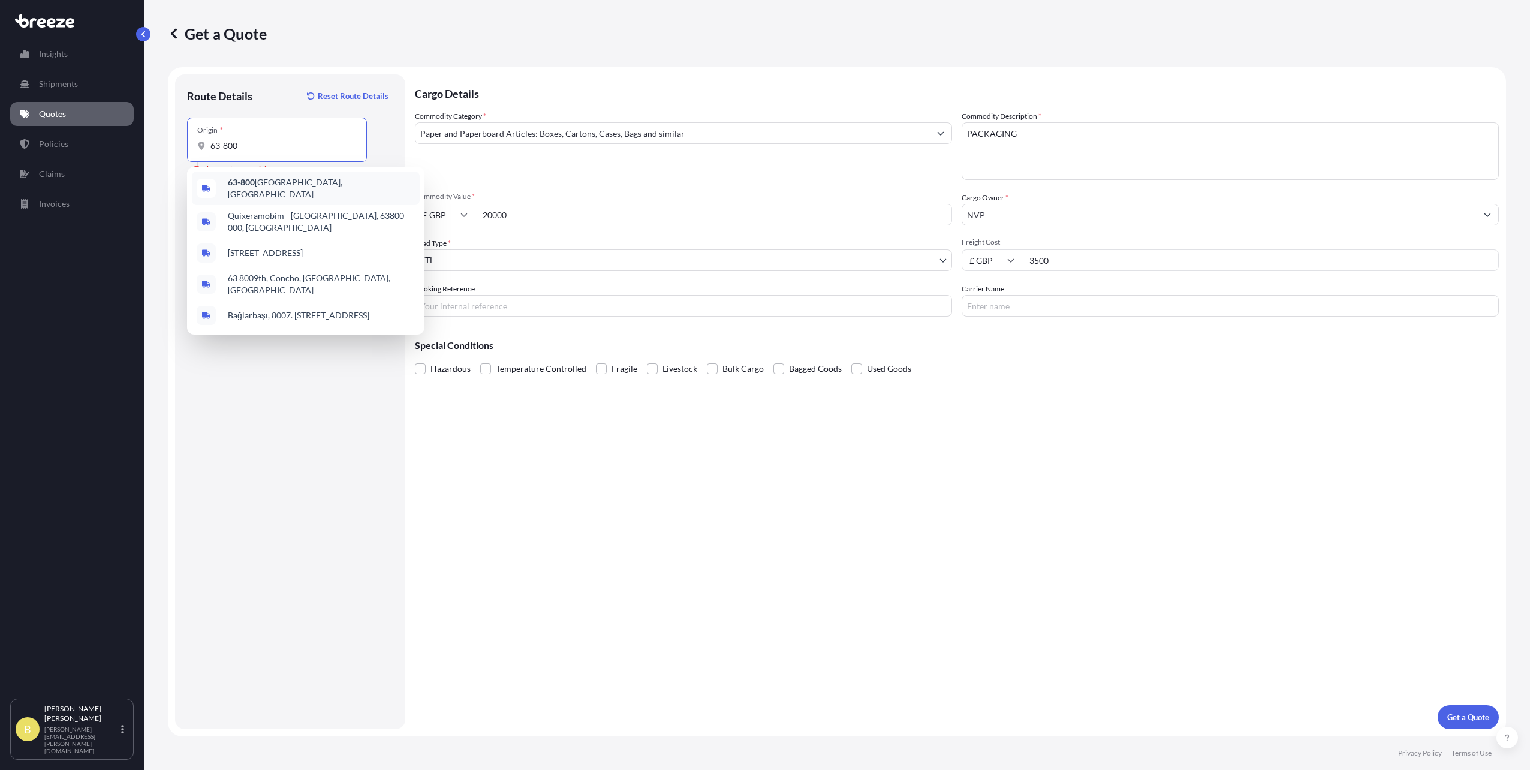
click at [248, 184] on b "63-800" at bounding box center [241, 182] width 27 height 10
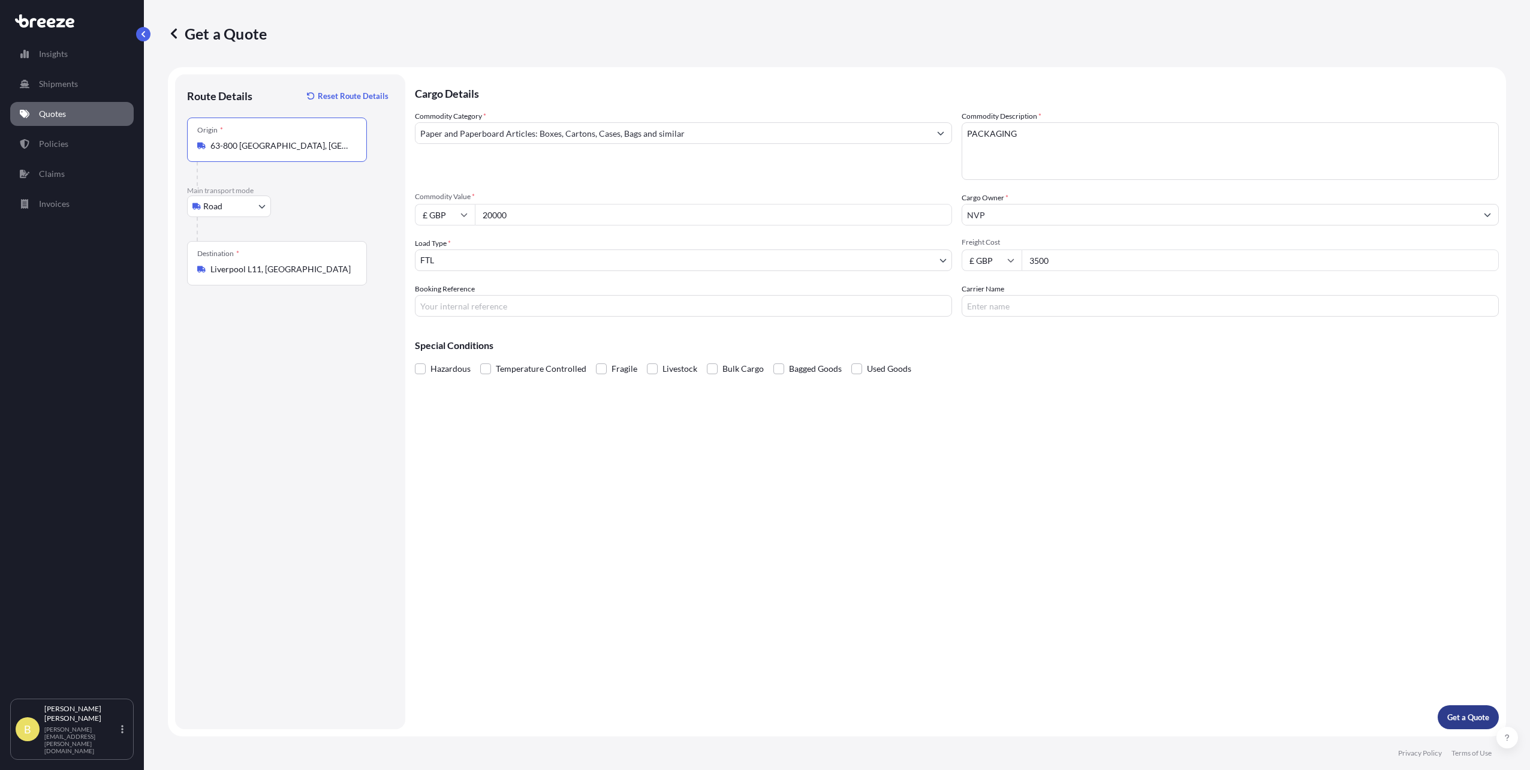
type input "63-800 [GEOGRAPHIC_DATA], [GEOGRAPHIC_DATA]"
click at [1467, 727] on button "Get a Quote" at bounding box center [1468, 717] width 61 height 24
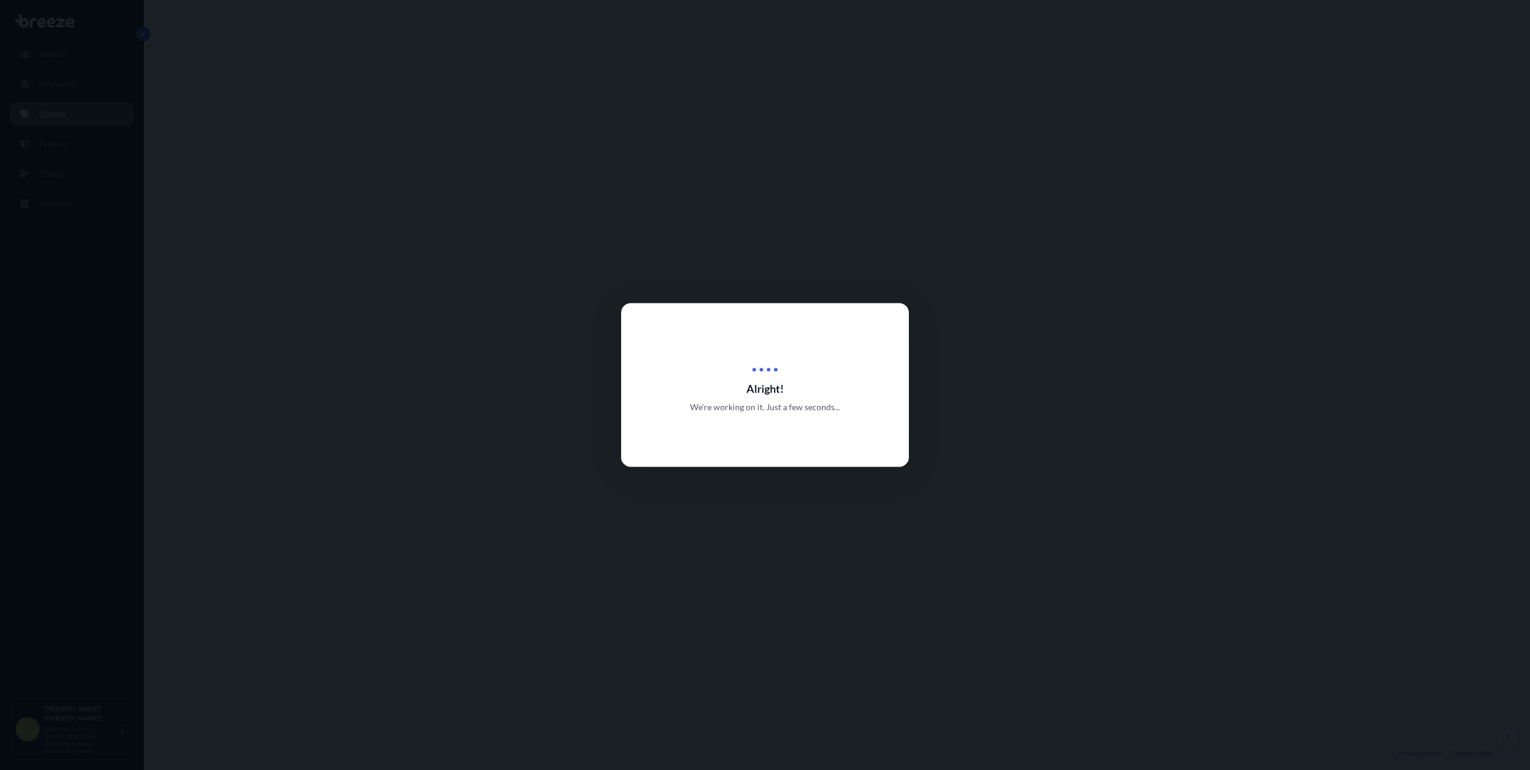
select select "Road"
select select "2"
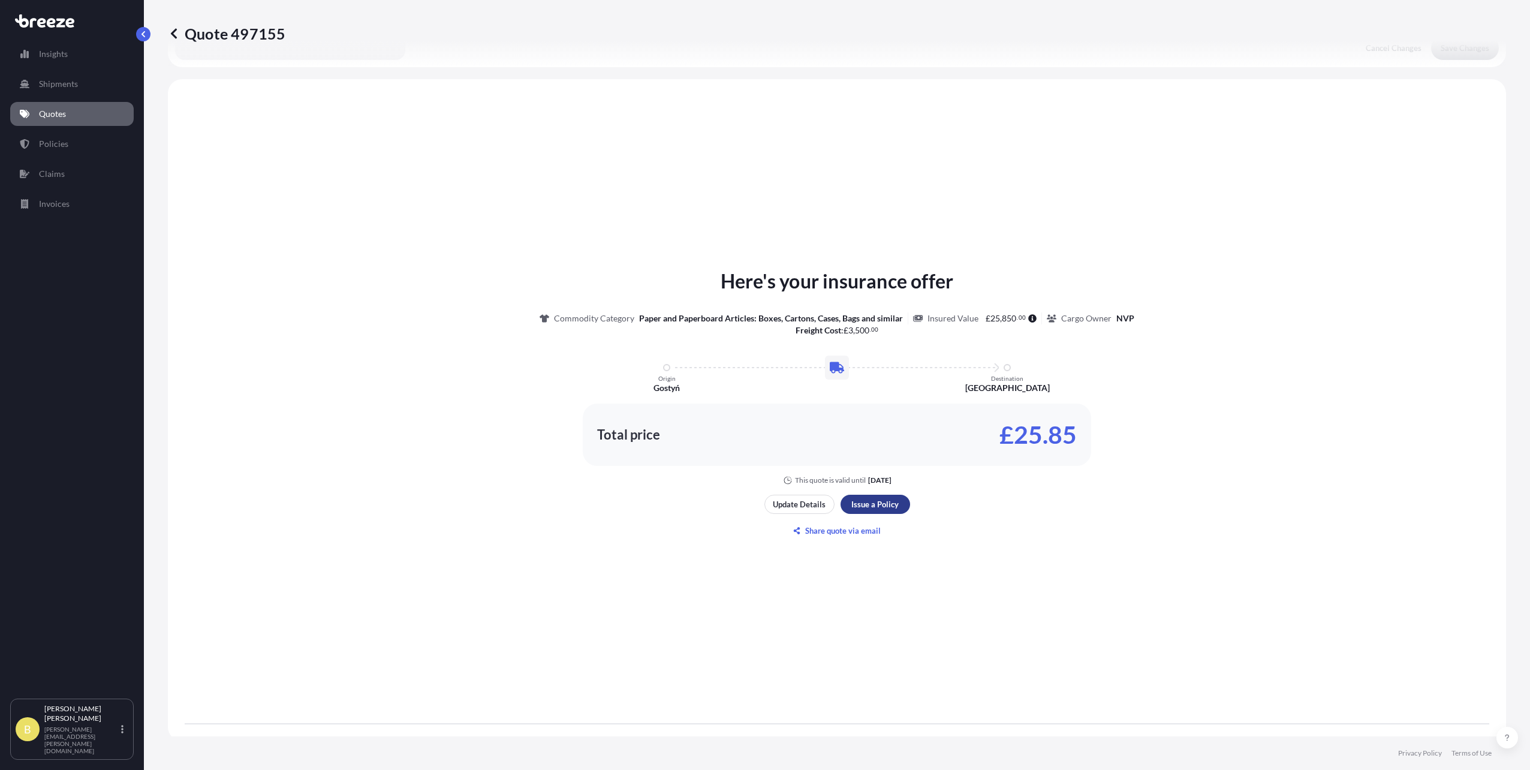
scroll to position [347, 0]
